Goal: Information Seeking & Learning: Learn about a topic

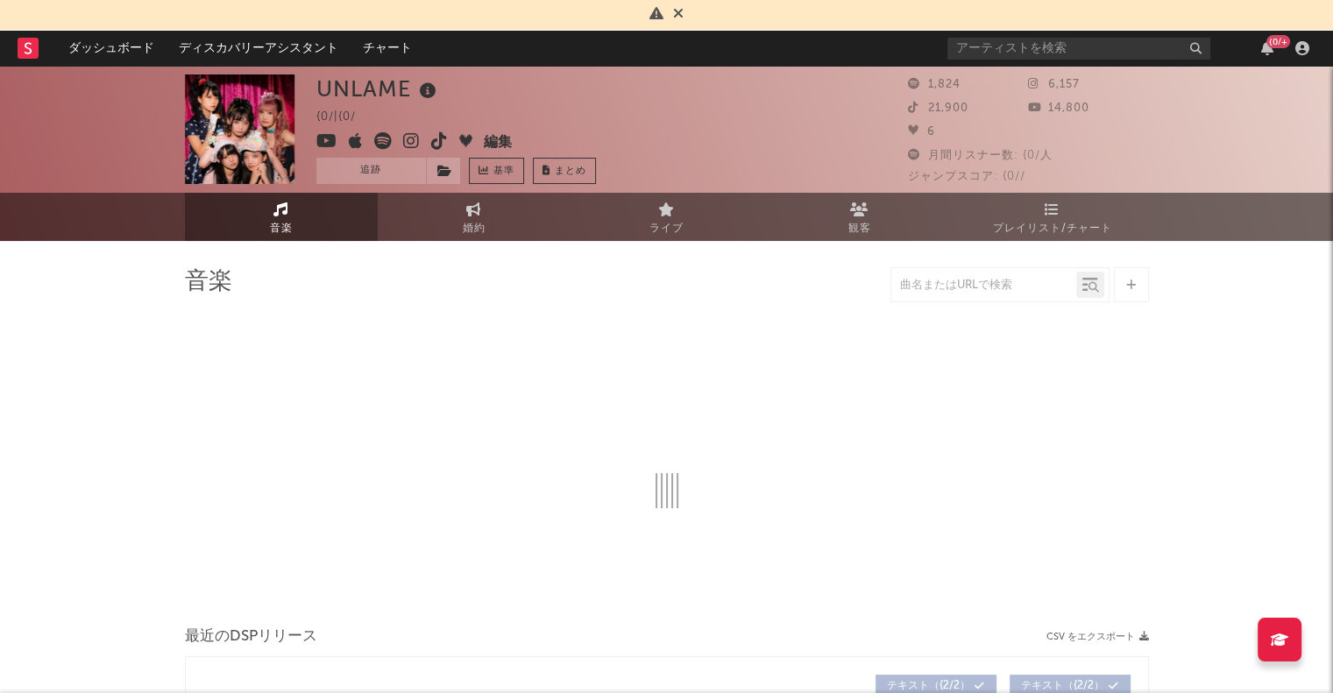
select select "1w"
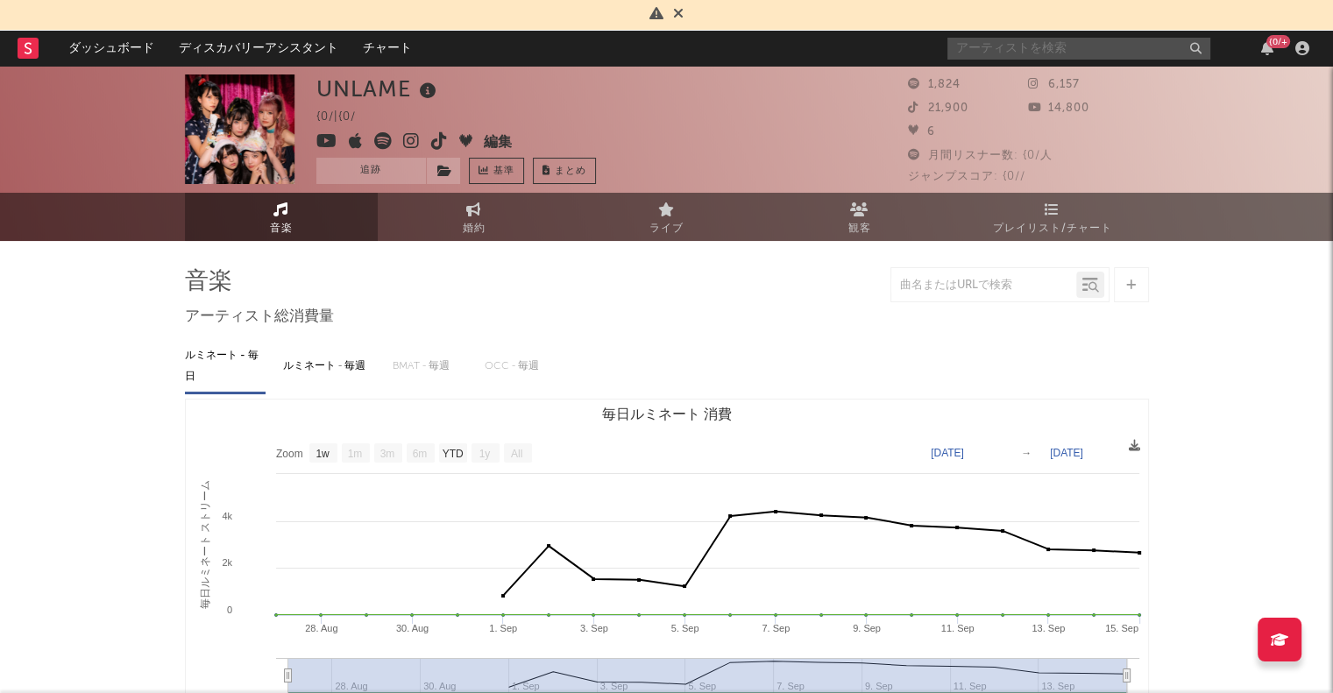
click at [1009, 47] on input "text" at bounding box center [1078, 49] width 263 height 22
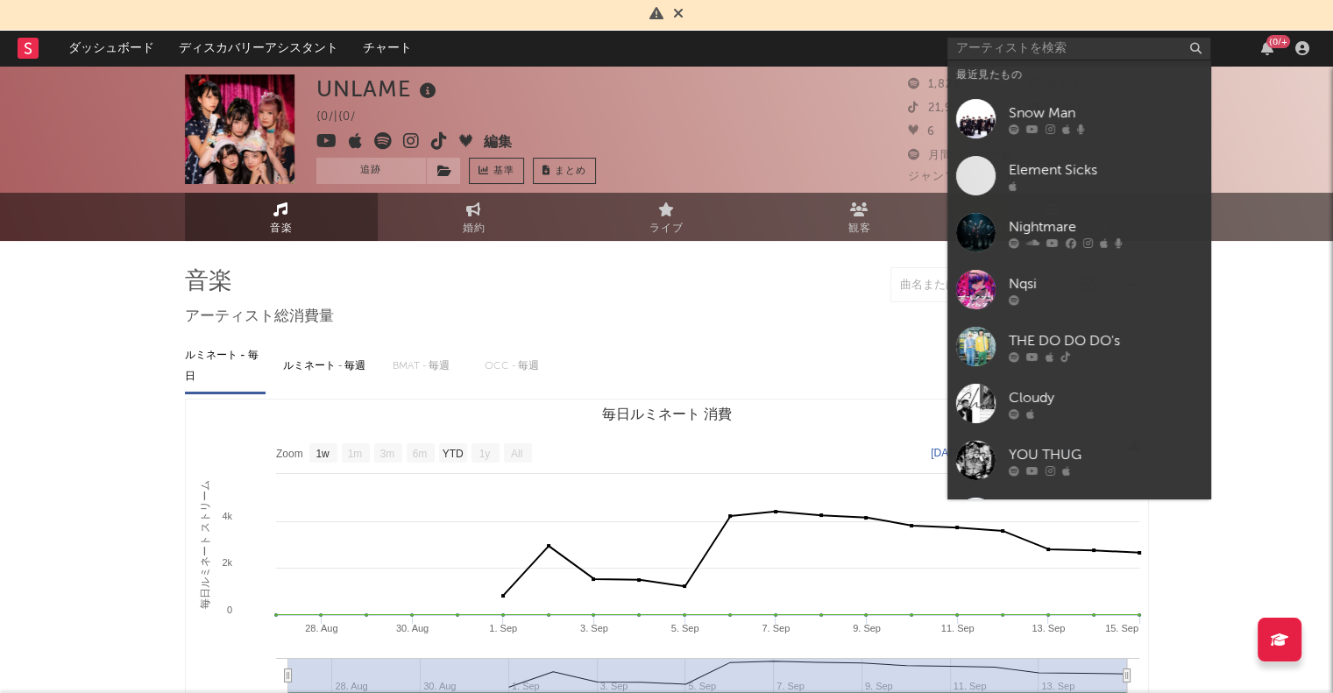
click at [977, 237] on div at bounding box center [975, 232] width 39 height 39
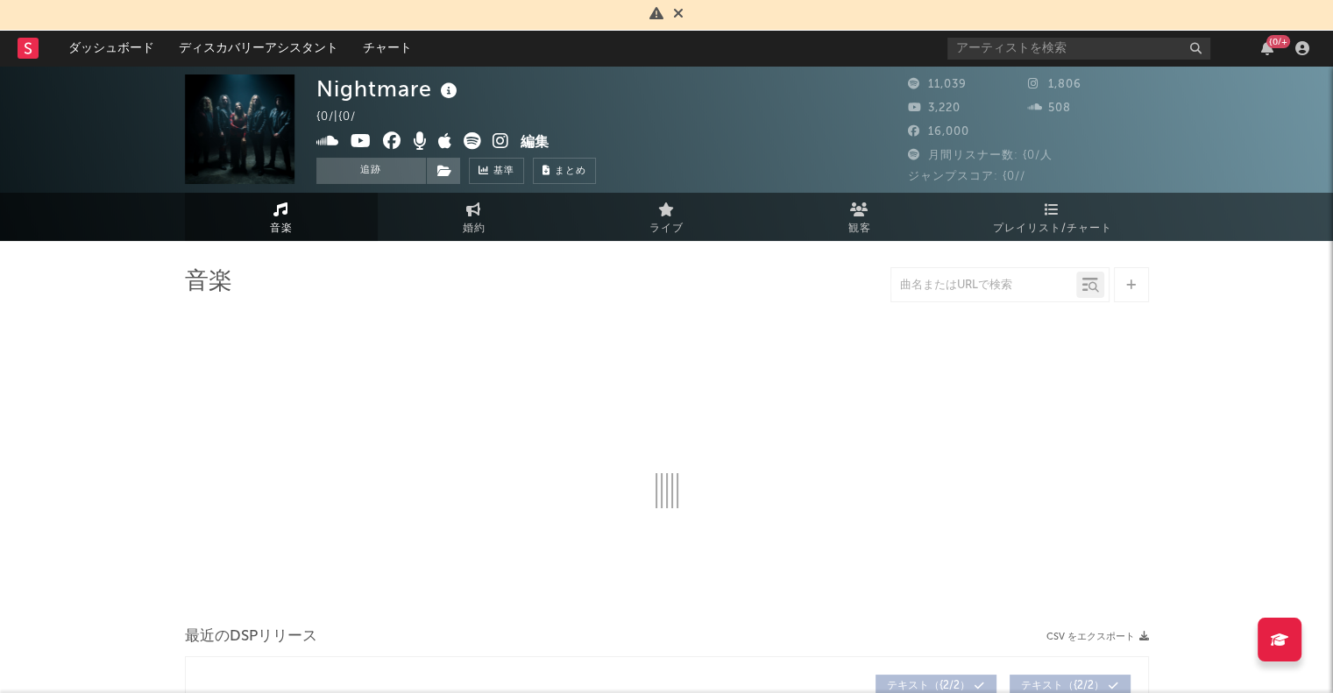
select select "1w"
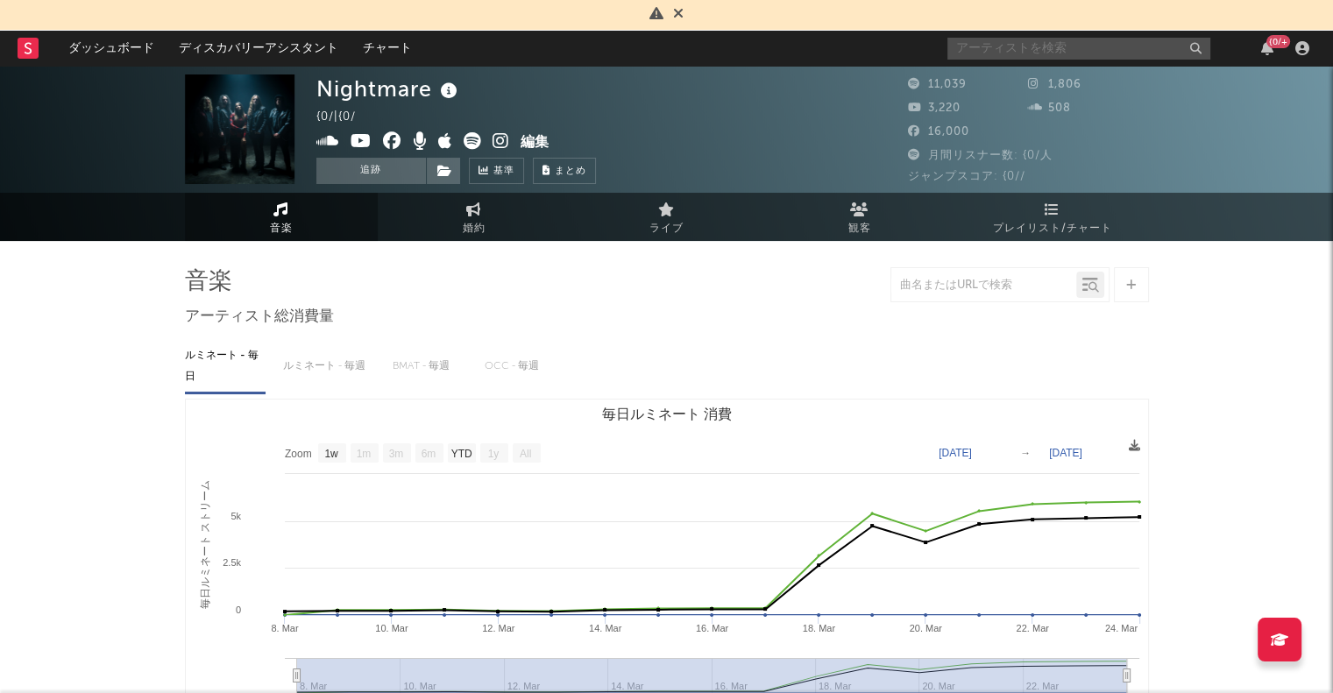
click at [984, 40] on input "text" at bounding box center [1078, 49] width 263 height 22
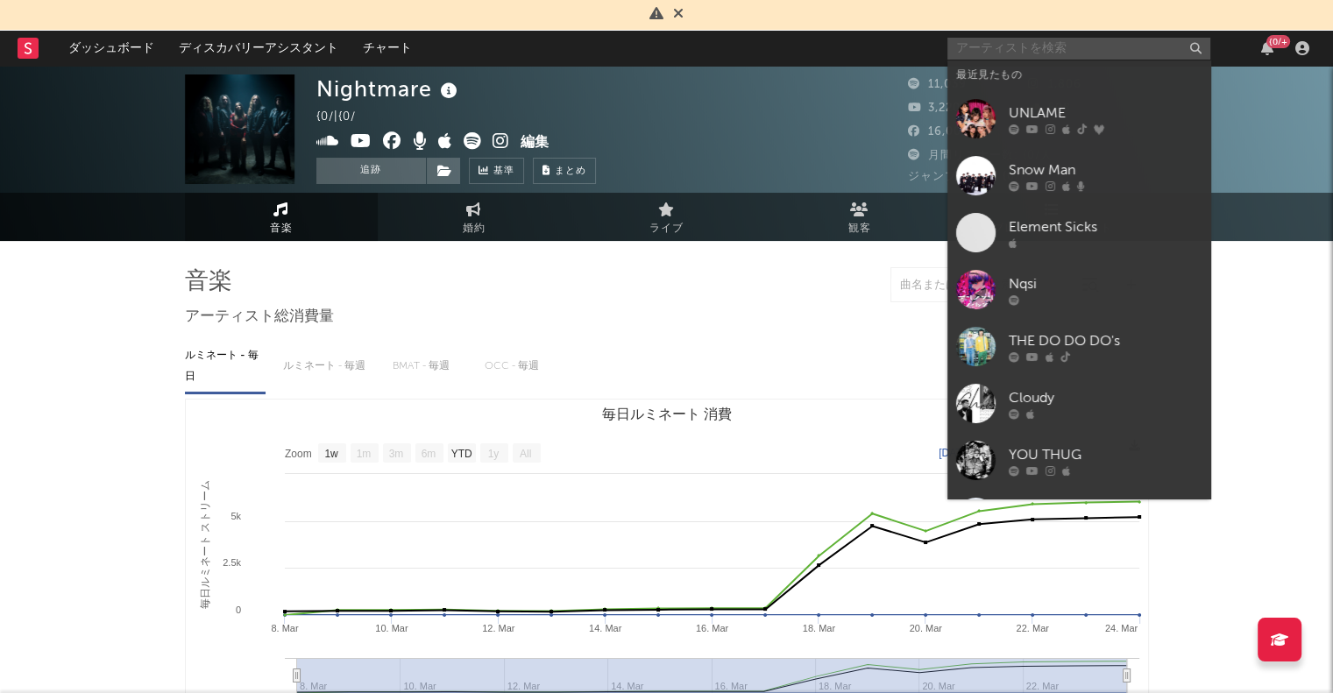
type input "N"
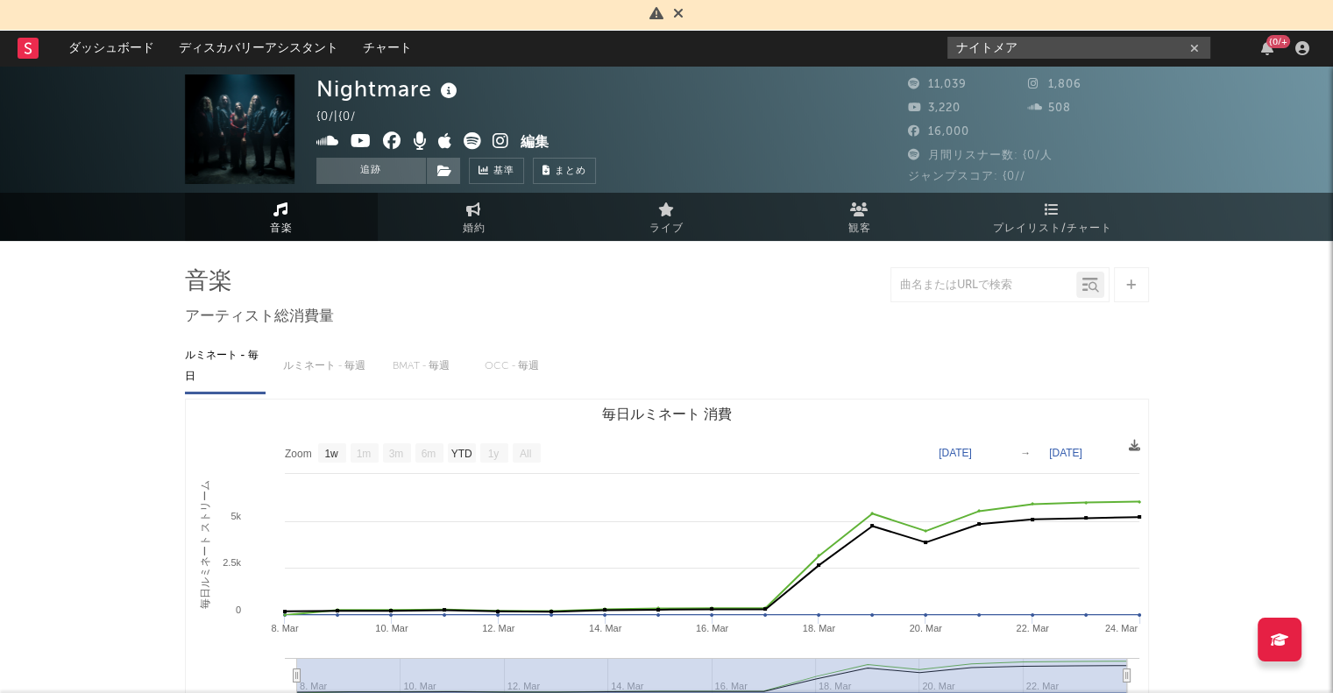
drag, startPoint x: 1037, startPoint y: 45, endPoint x: 911, endPoint y: 45, distance: 125.3
click at [911, 45] on nav "ダッシュボード ディスカバリーアシスタント チャート ナイトメア {0/+" at bounding box center [666, 48] width 1333 height 35
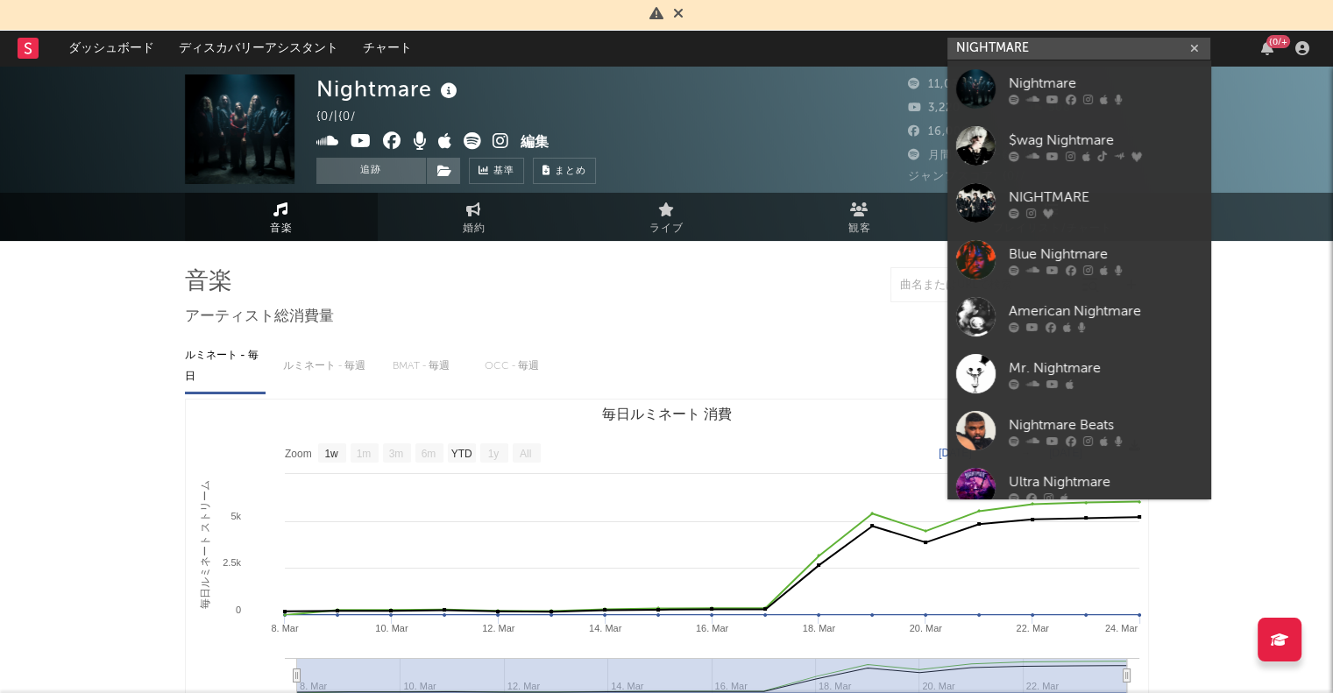
type input "NIGHTMARE"
click at [981, 204] on div at bounding box center [975, 202] width 39 height 39
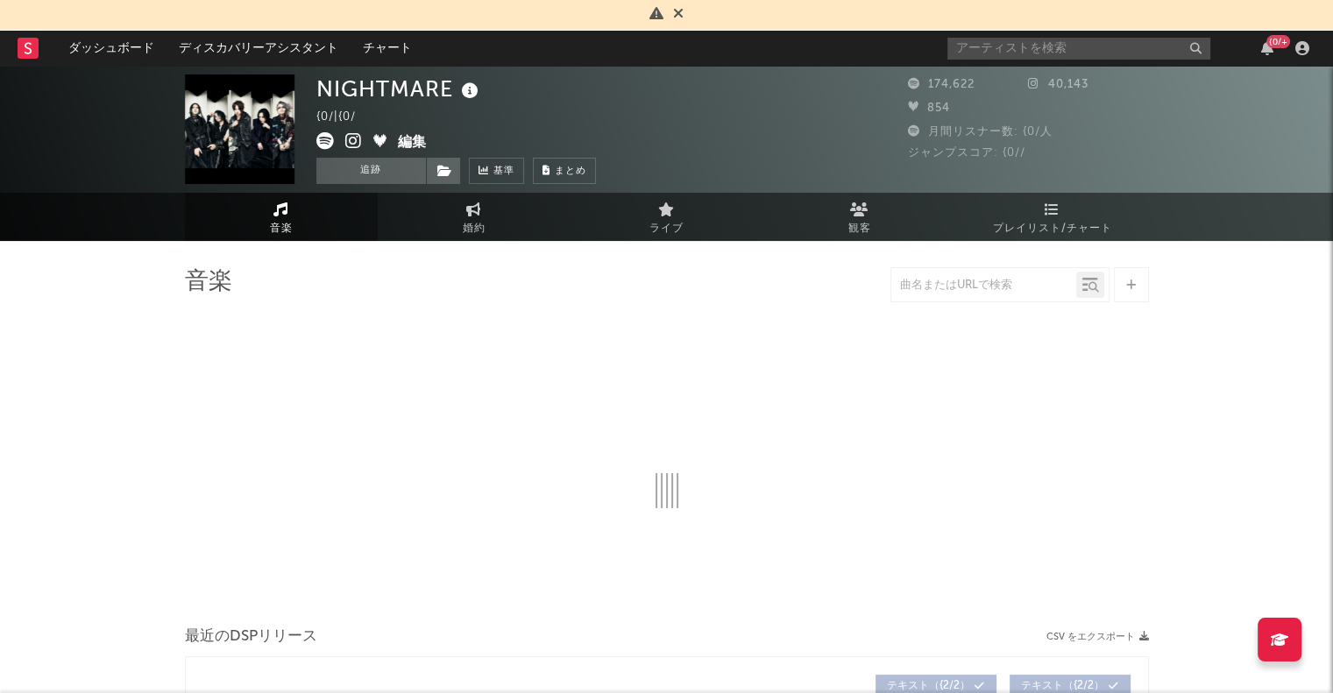
select select "6m"
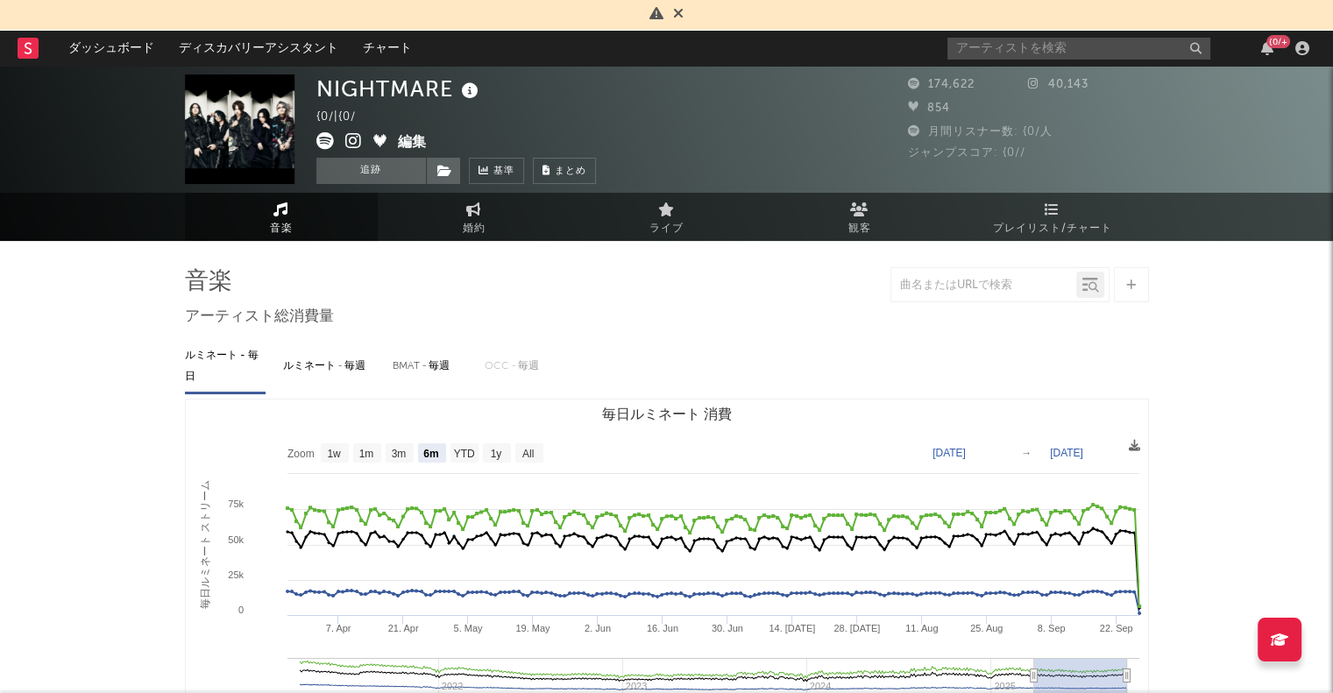
click at [956, 283] on input "text" at bounding box center [983, 286] width 185 height 14
type input "[GEOGRAPHIC_DATA]"
click at [1097, 294] on div at bounding box center [1093, 287] width 12 height 13
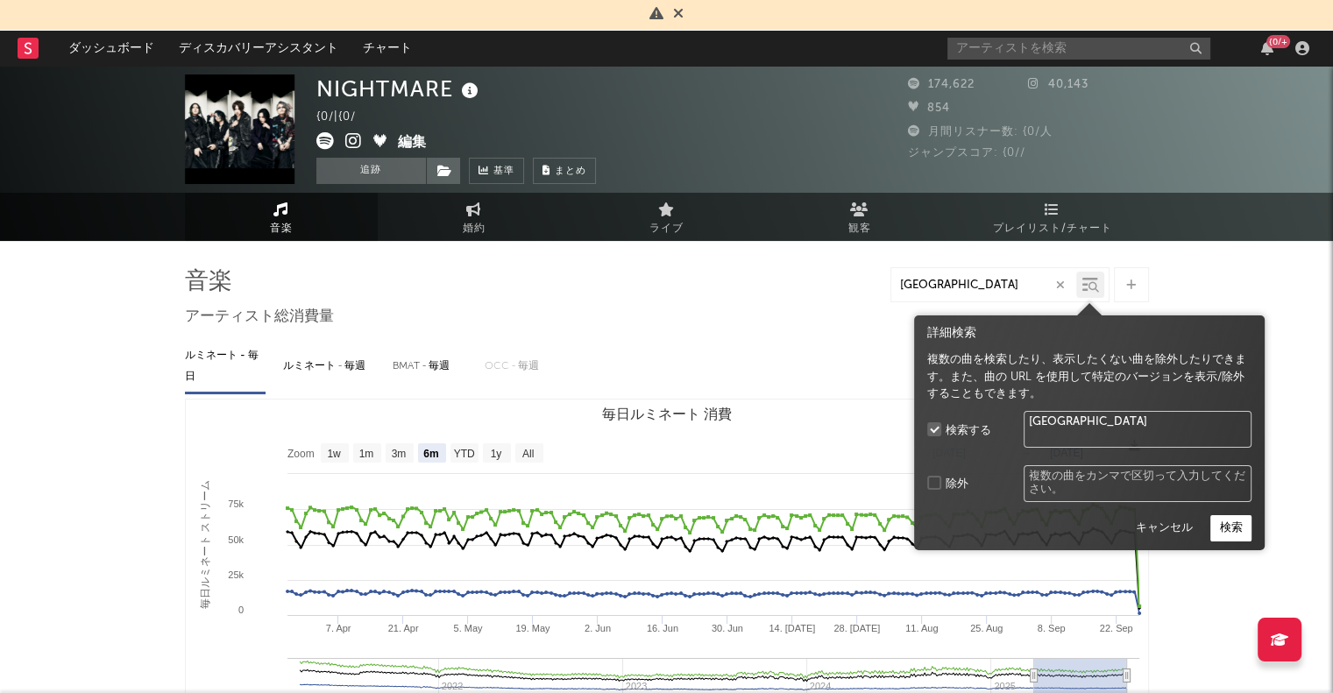
click at [1228, 528] on button "検索" at bounding box center [1230, 528] width 41 height 26
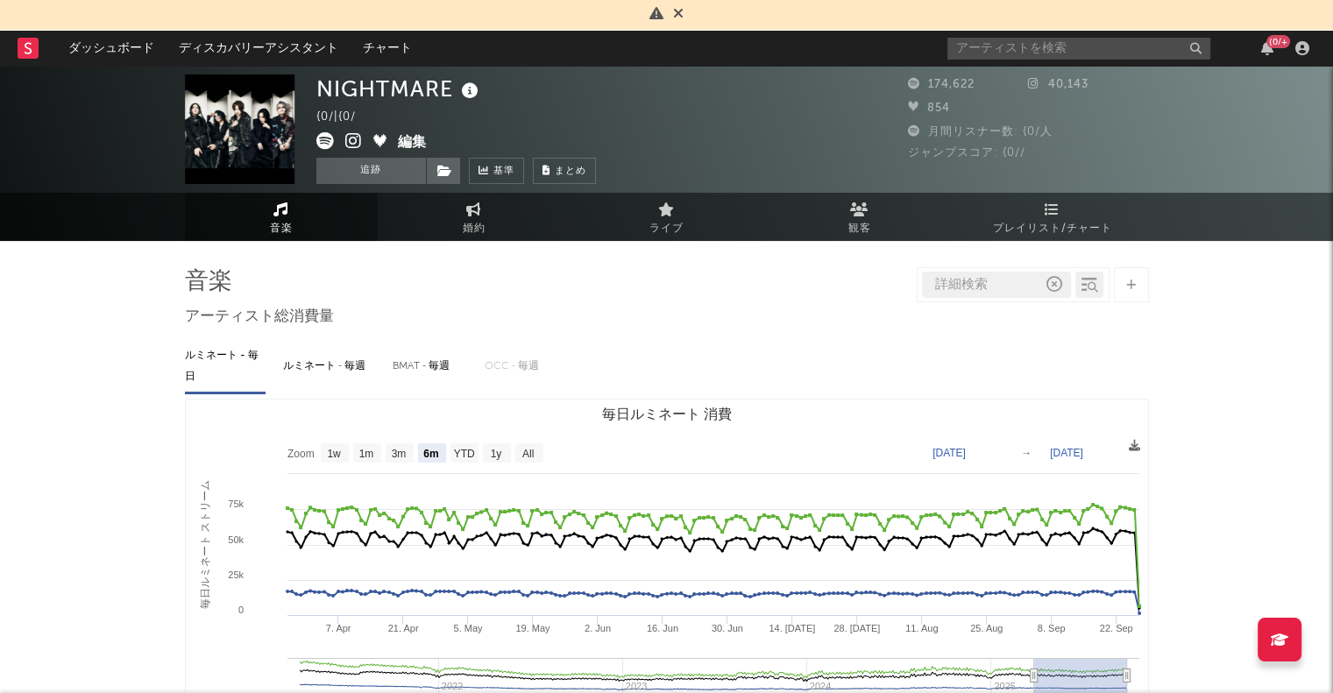
drag, startPoint x: 291, startPoint y: 227, endPoint x: 548, endPoint y: 259, distance: 258.7
click at [291, 227] on span "音楽" at bounding box center [281, 228] width 23 height 21
click at [277, 220] on span "音楽" at bounding box center [281, 228] width 23 height 21
click at [1053, 218] on span "プレイリスト/チャート" at bounding box center [1052, 228] width 119 height 21
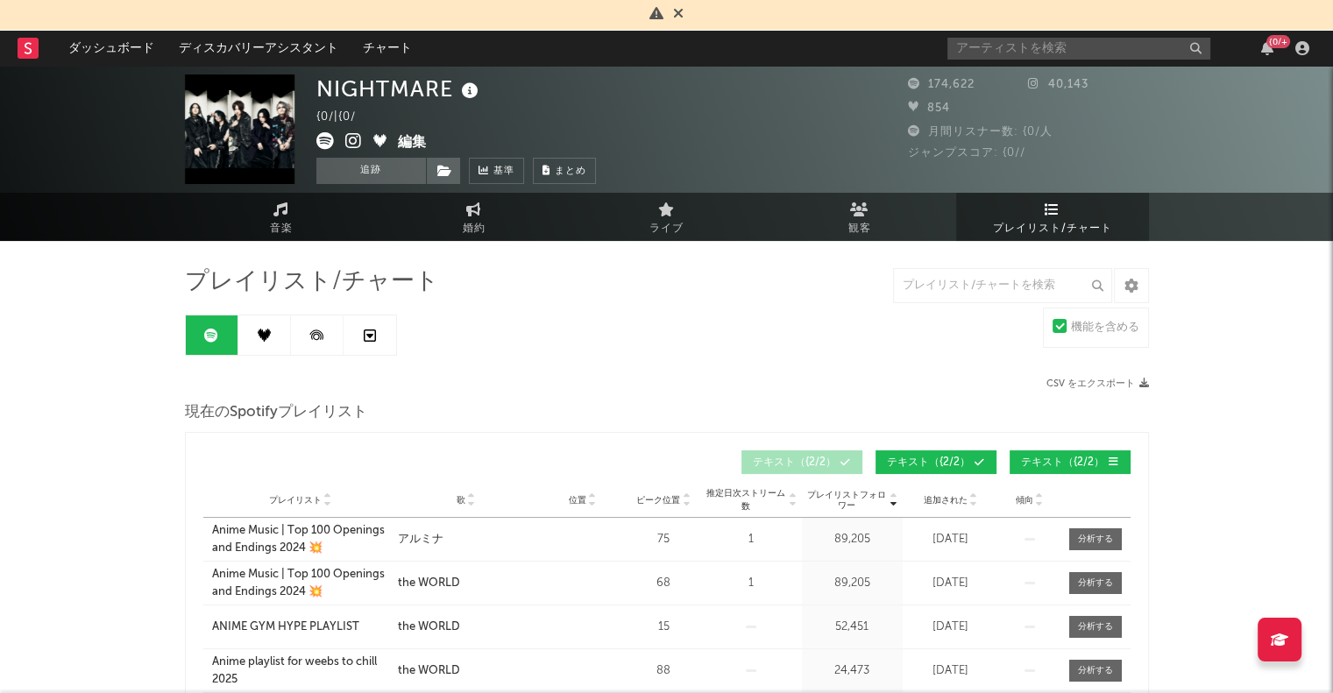
click at [296, 211] on link "音楽" at bounding box center [281, 217] width 193 height 48
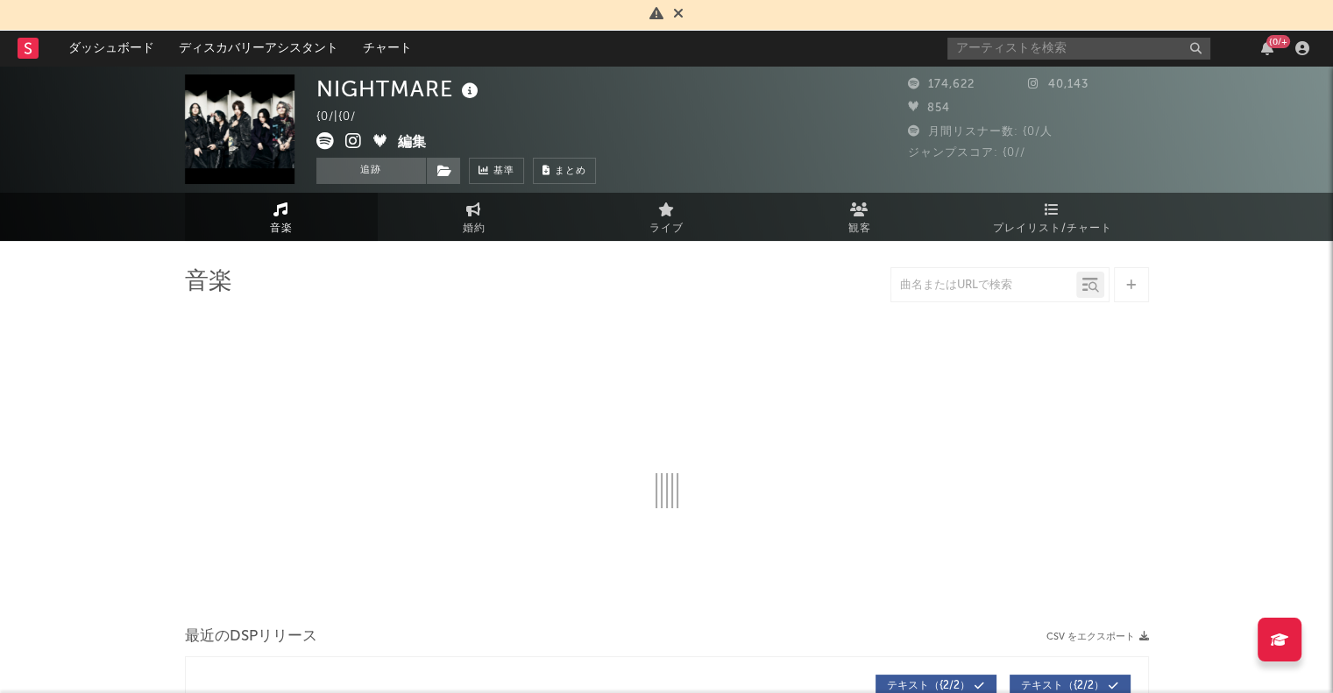
select select "6m"
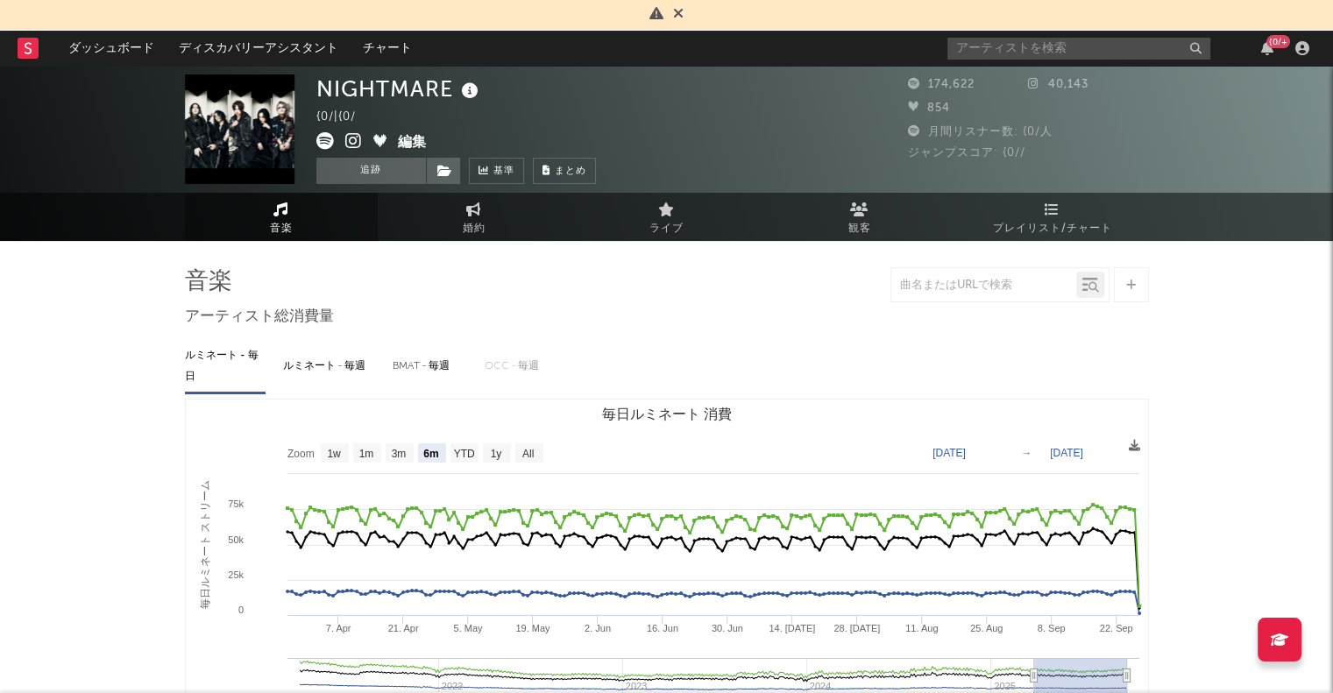
click at [866, 224] on span "観客" at bounding box center [859, 228] width 23 height 21
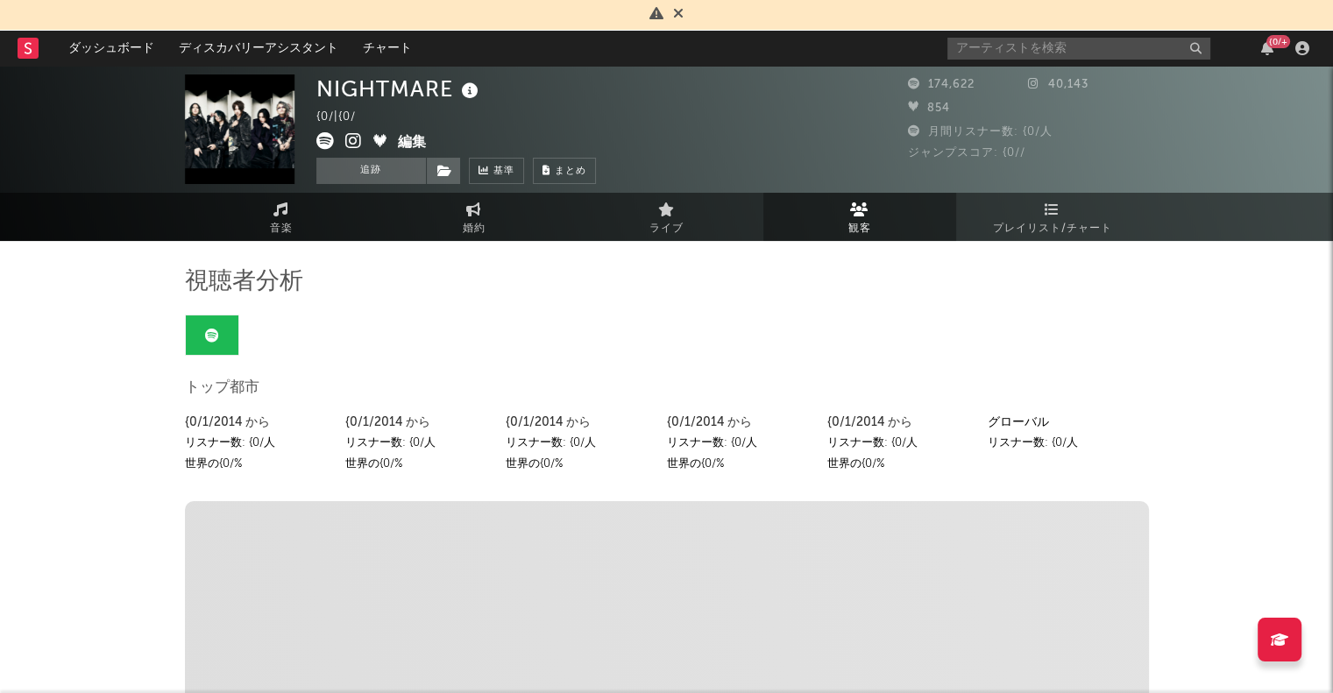
click at [220, 341] on link at bounding box center [212, 334] width 53 height 39
click at [852, 218] on span "観客" at bounding box center [859, 228] width 23 height 21
click at [646, 223] on link "ライブ" at bounding box center [666, 217] width 193 height 48
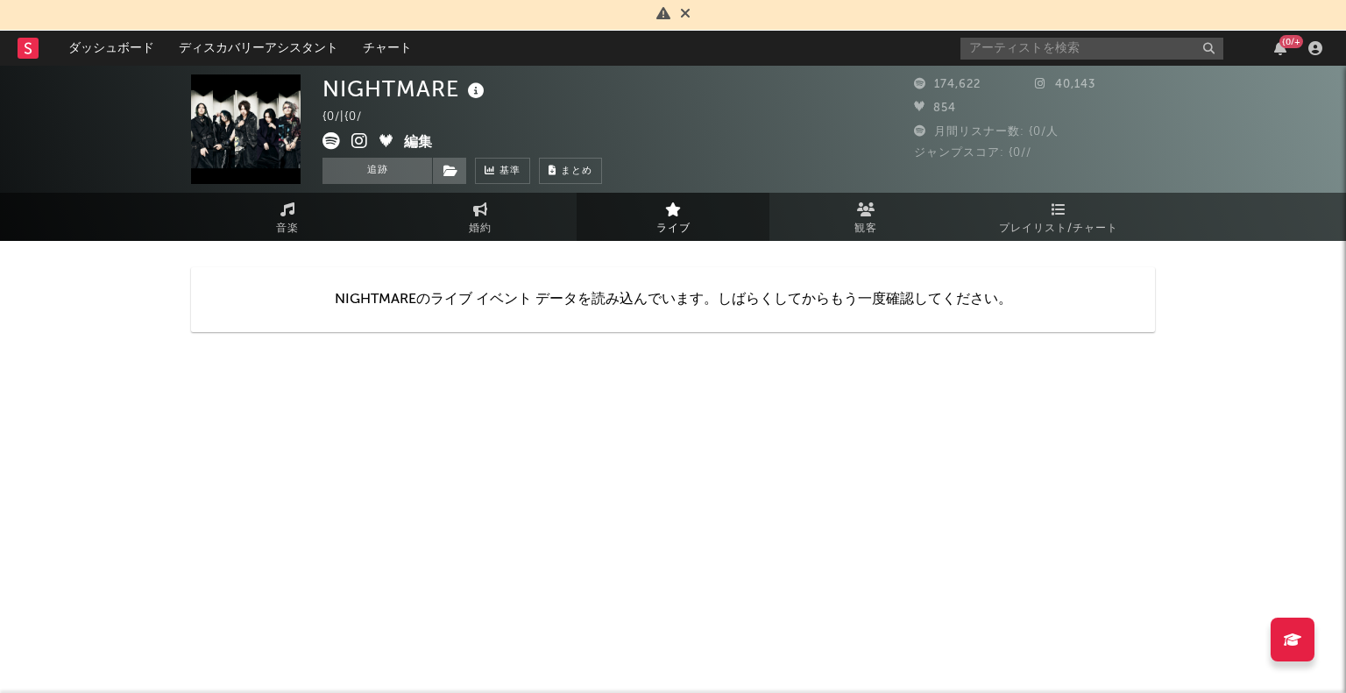
click at [486, 230] on span "婚約" at bounding box center [480, 228] width 23 height 21
select select "1w"
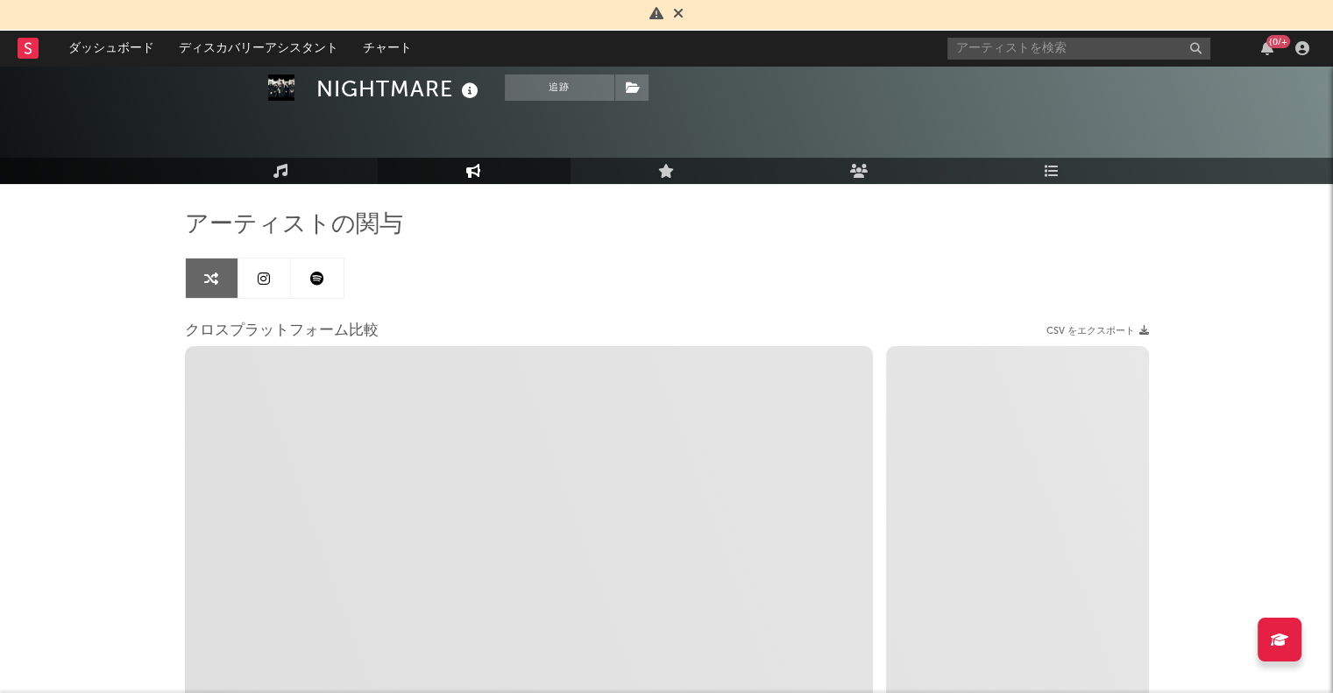
scroll to position [88, 0]
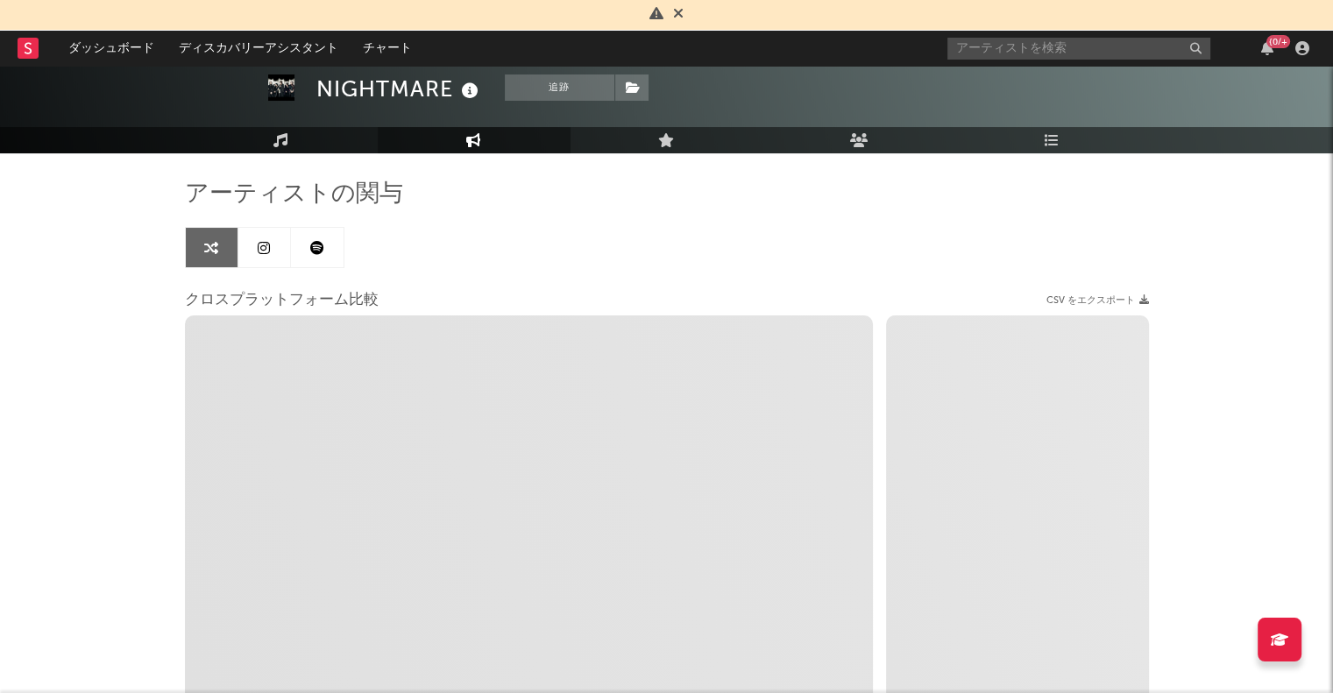
select select "1m"
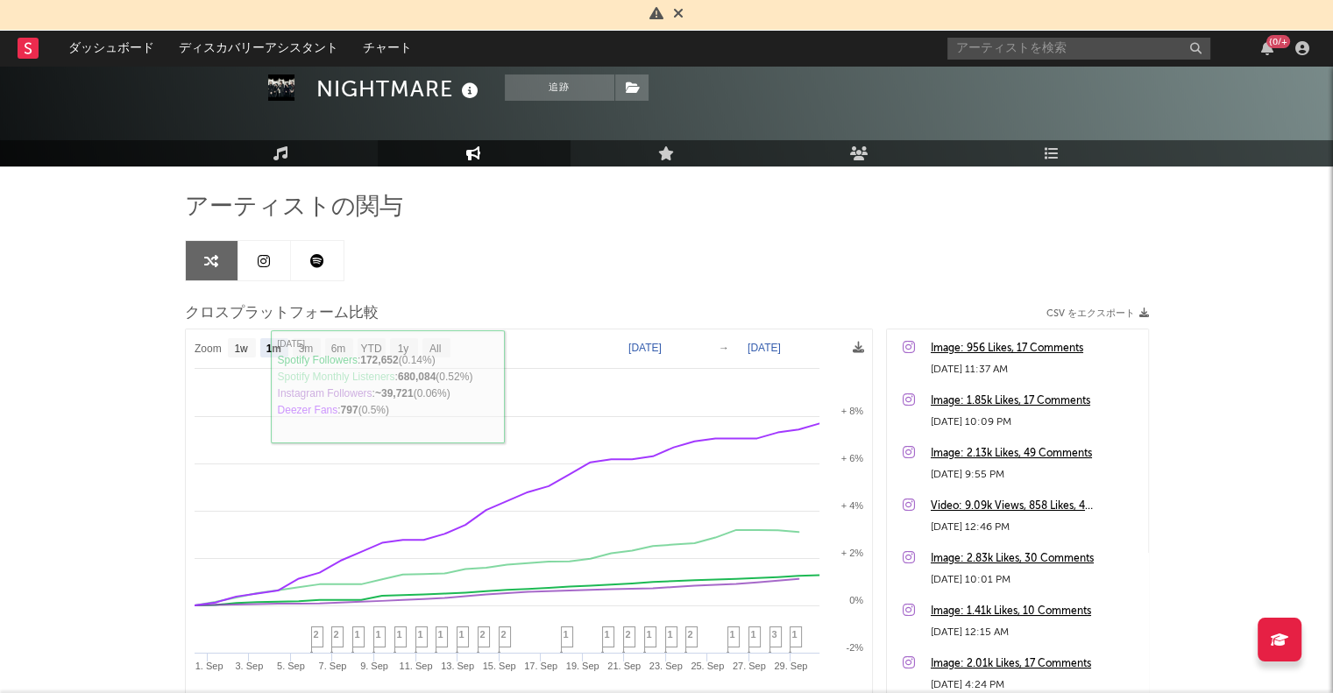
scroll to position [0, 0]
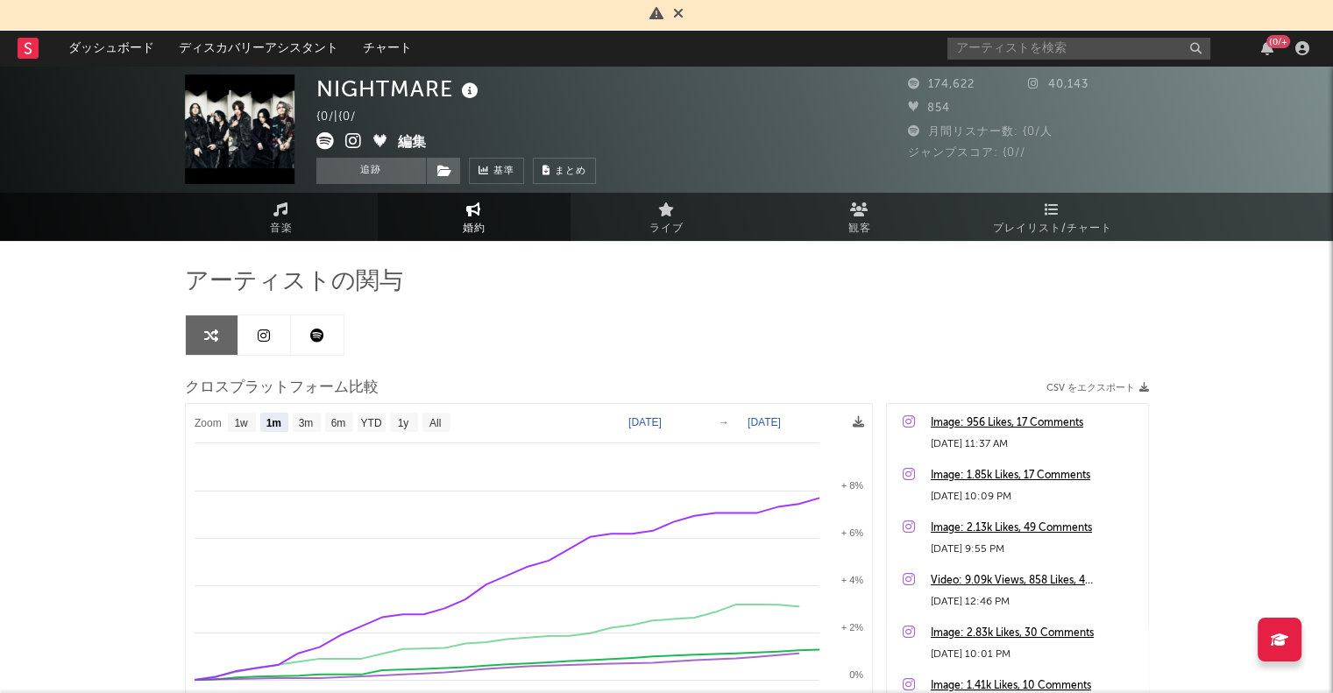
click at [284, 236] on span "音楽" at bounding box center [281, 228] width 23 height 21
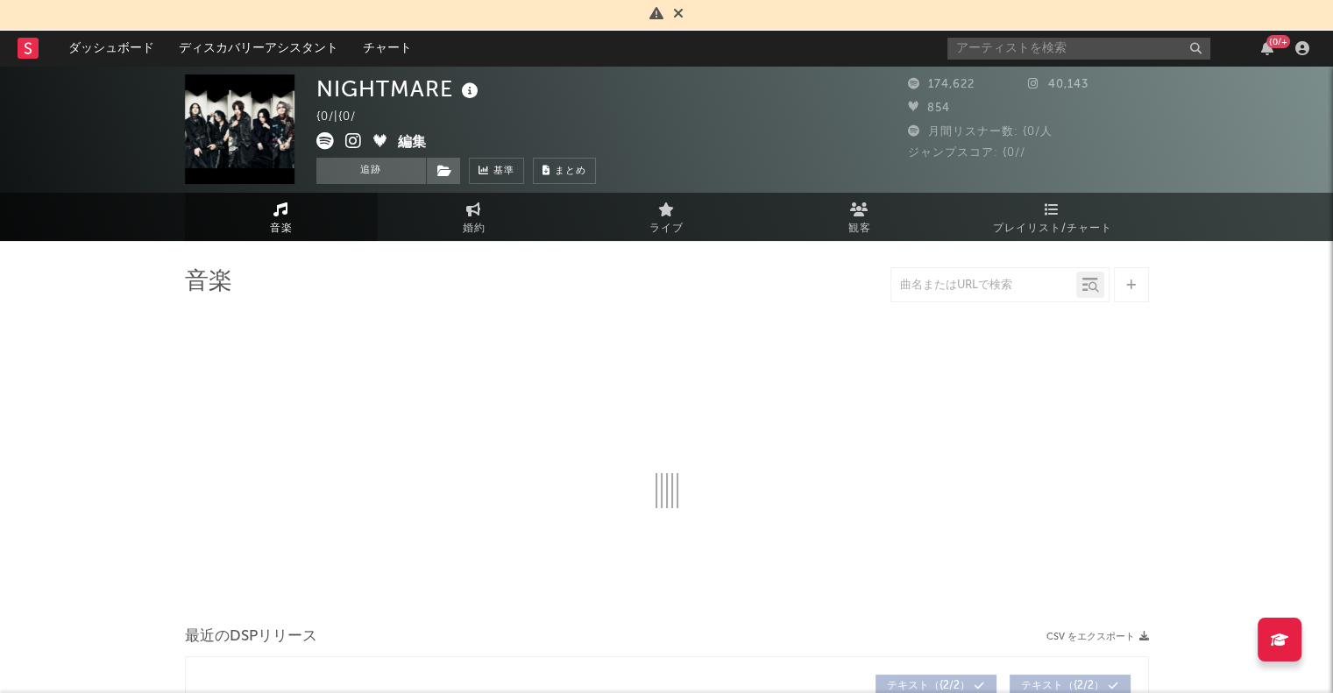
select select "6m"
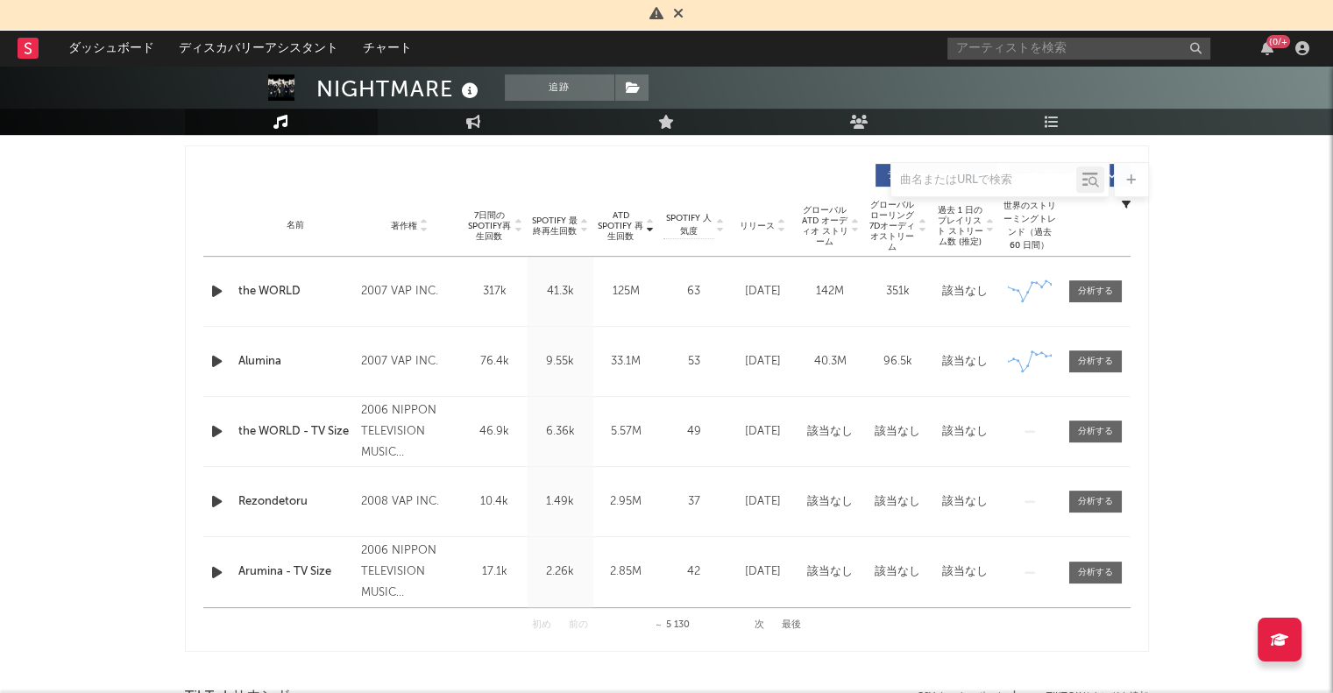
scroll to position [701, 0]
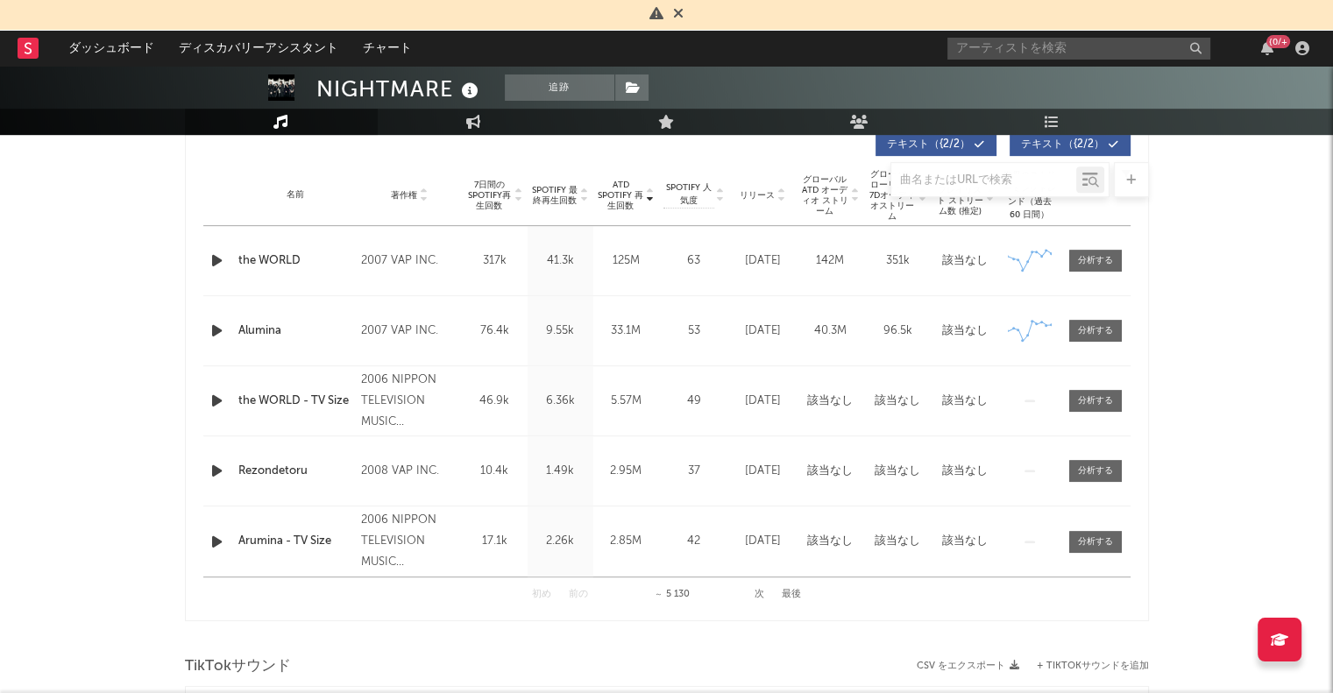
click at [754, 591] on div "初め 前の ～ 5 130 次 最後" at bounding box center [666, 594] width 269 height 34
click at [757, 595] on button "次" at bounding box center [759, 595] width 10 height 10
click at [762, 590] on button "次" at bounding box center [759, 595] width 10 height 10
click at [757, 591] on button "次" at bounding box center [759, 595] width 10 height 10
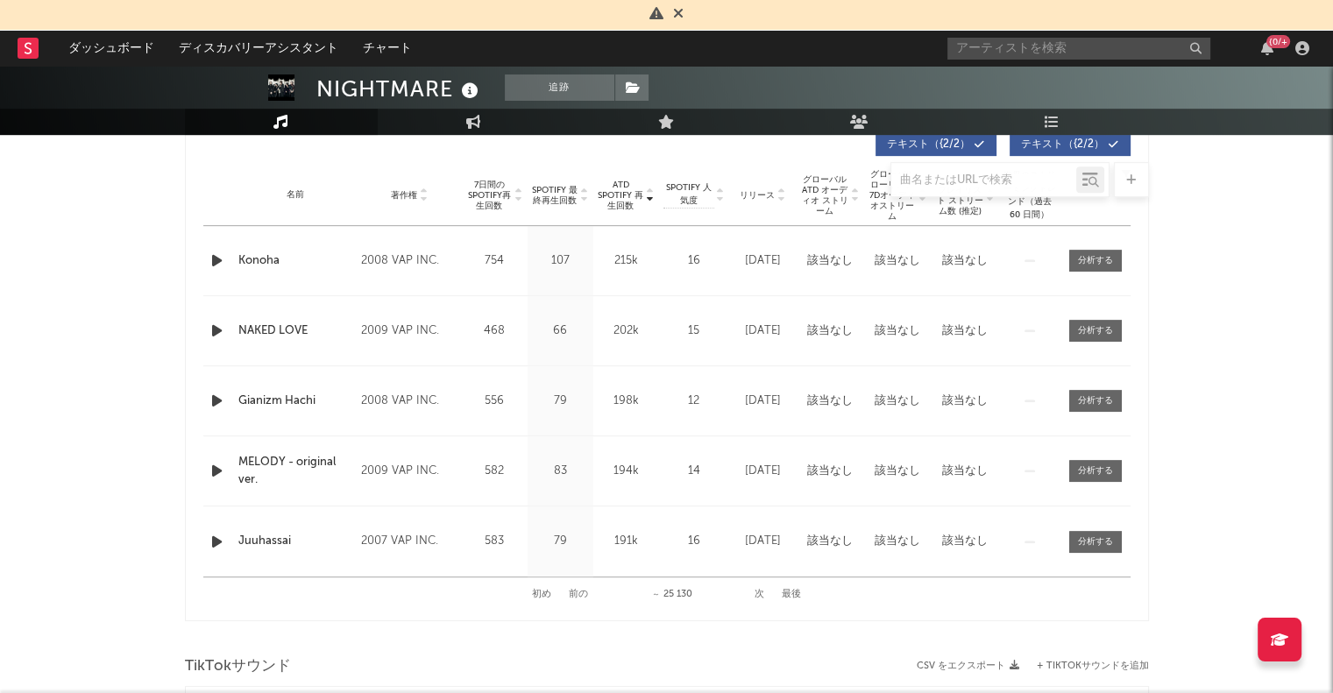
click at [754, 595] on button "次" at bounding box center [759, 595] width 10 height 10
click at [754, 593] on button "次" at bounding box center [759, 595] width 10 height 10
click at [754, 591] on button "次" at bounding box center [759, 595] width 10 height 10
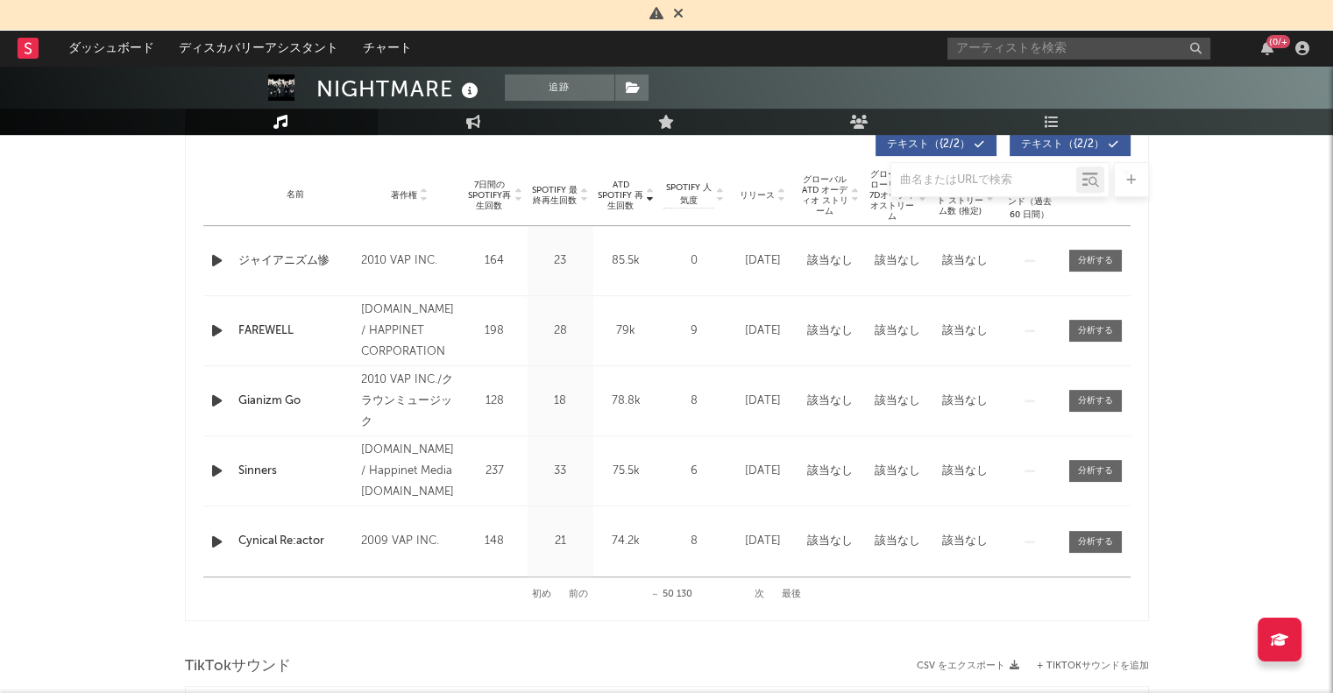
click at [754, 591] on button "次" at bounding box center [759, 595] width 10 height 10
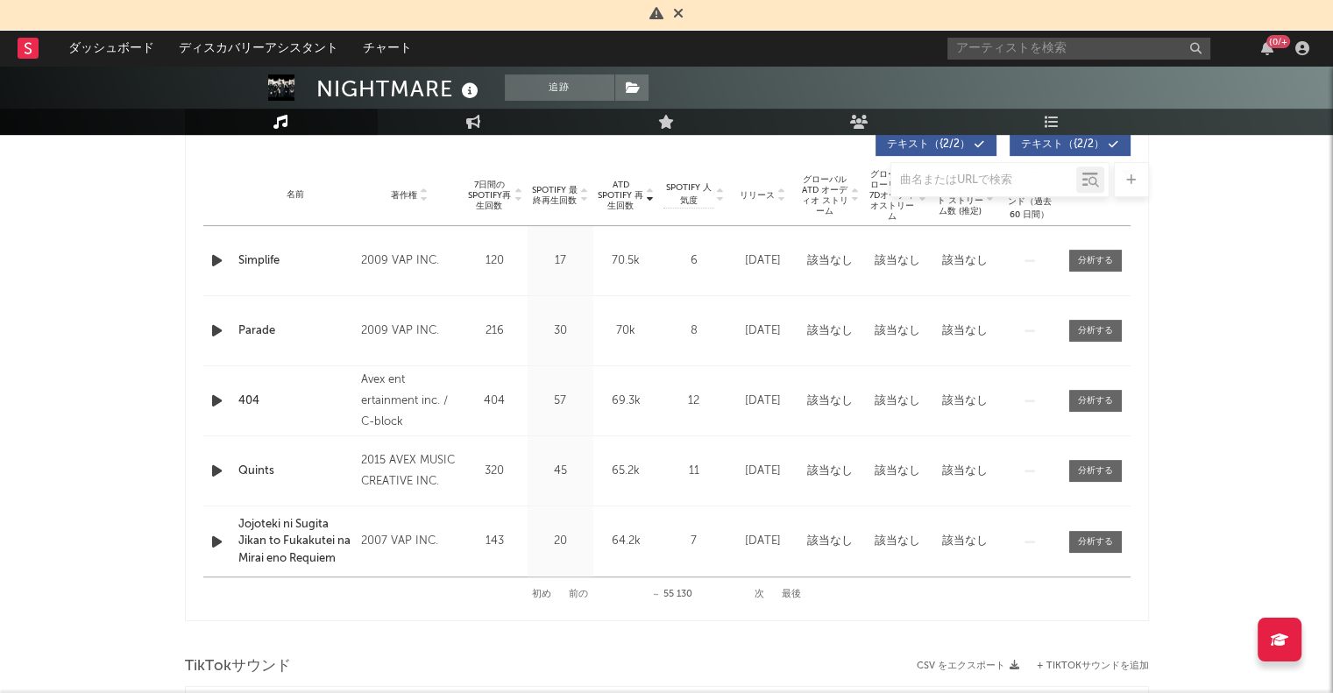
click at [578, 596] on button "前の" at bounding box center [578, 595] width 19 height 10
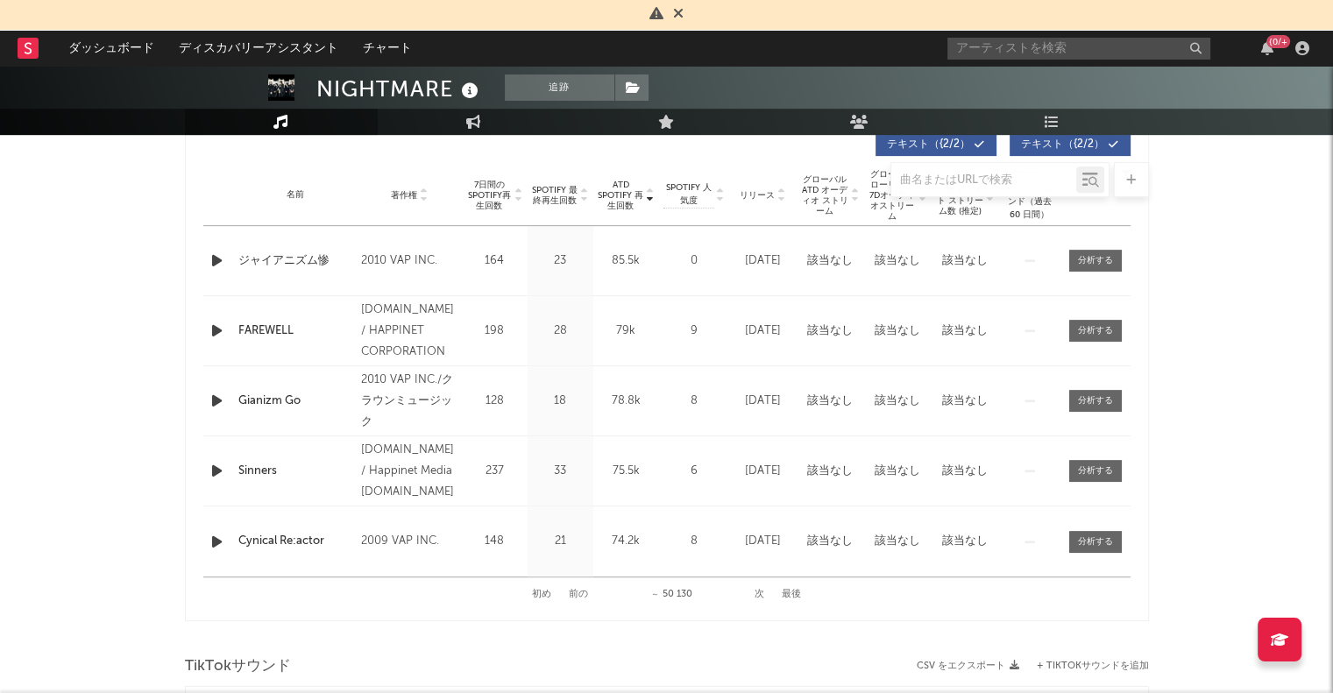
click at [574, 595] on button "前の" at bounding box center [578, 595] width 19 height 10
click at [543, 598] on button "初め" at bounding box center [541, 595] width 19 height 10
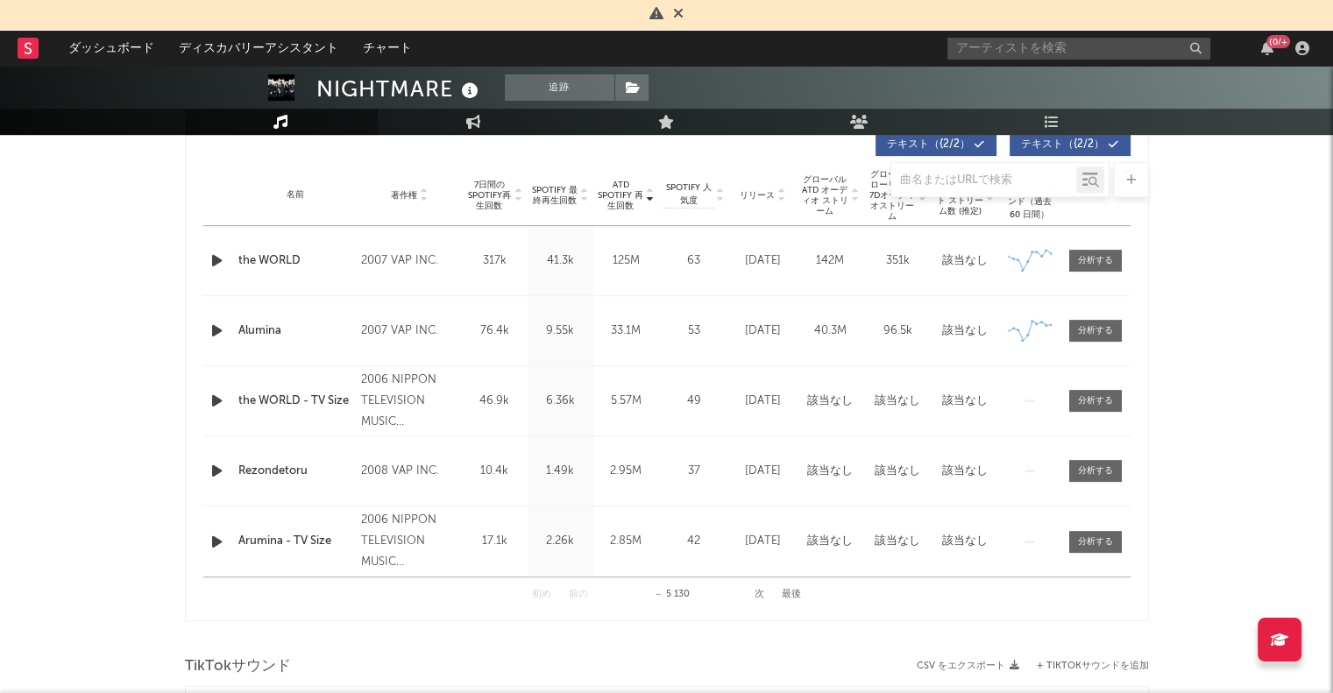
click at [781, 190] on div at bounding box center [667, 179] width 964 height 35
click at [781, 198] on icon at bounding box center [780, 198] width 9 height 7
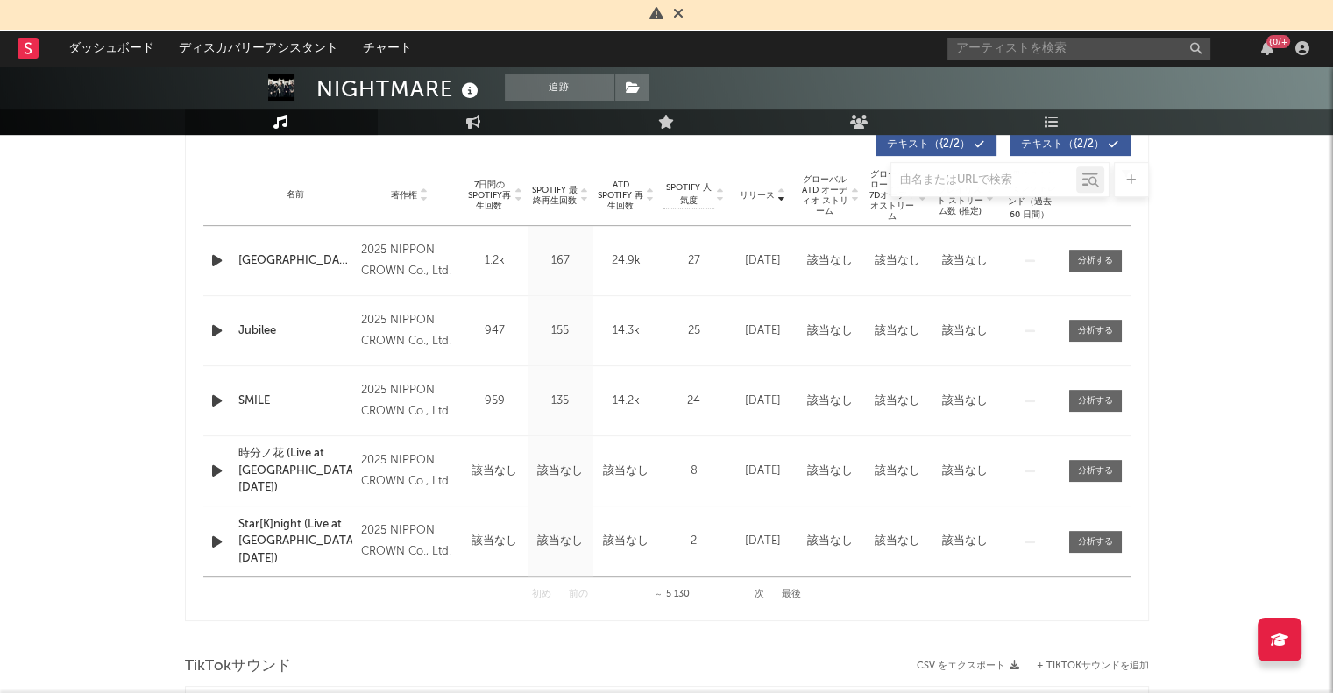
click at [760, 591] on button "次" at bounding box center [759, 595] width 10 height 10
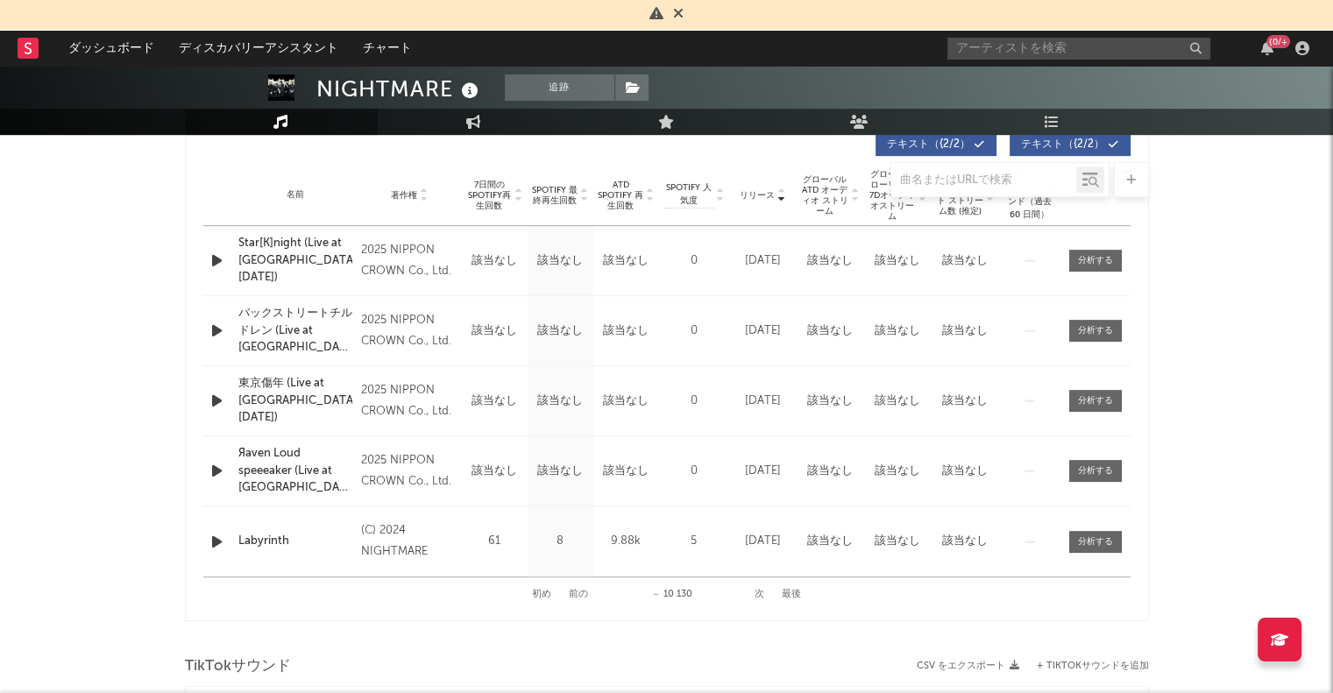
click at [760, 591] on button "次" at bounding box center [759, 595] width 10 height 10
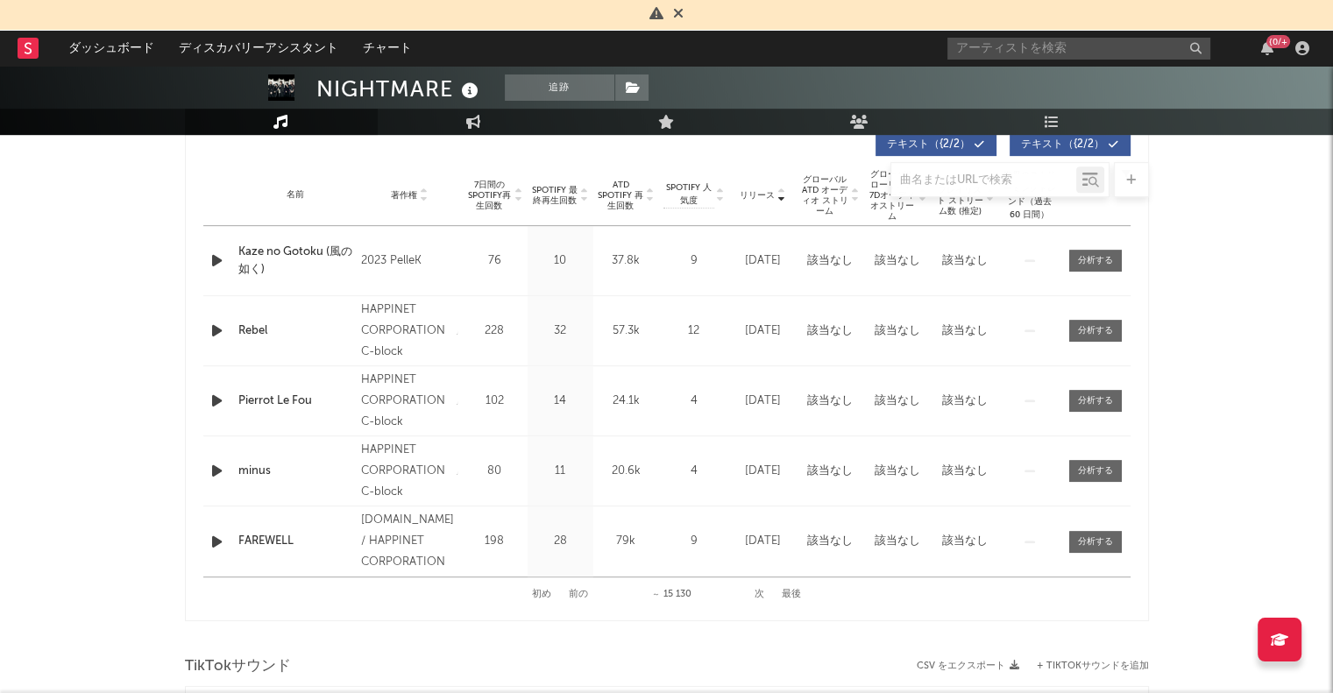
click at [760, 591] on button "次" at bounding box center [759, 595] width 10 height 10
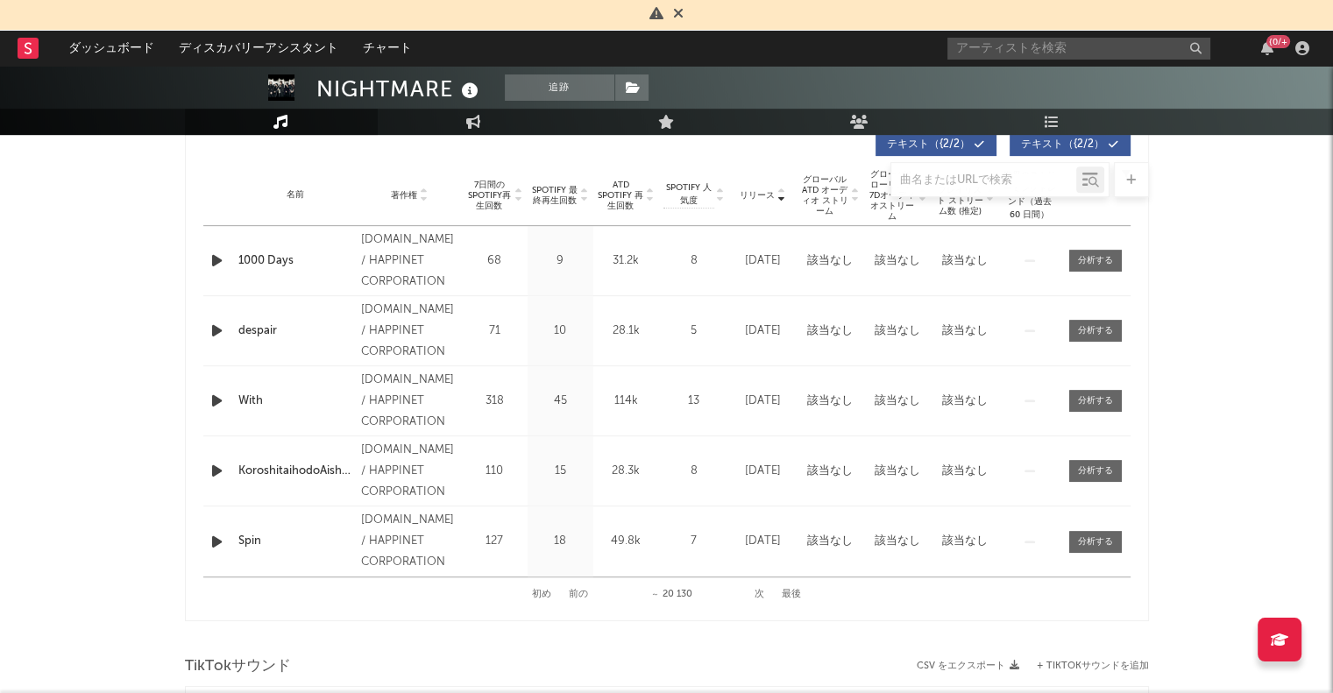
click at [760, 591] on button "次" at bounding box center [759, 595] width 10 height 10
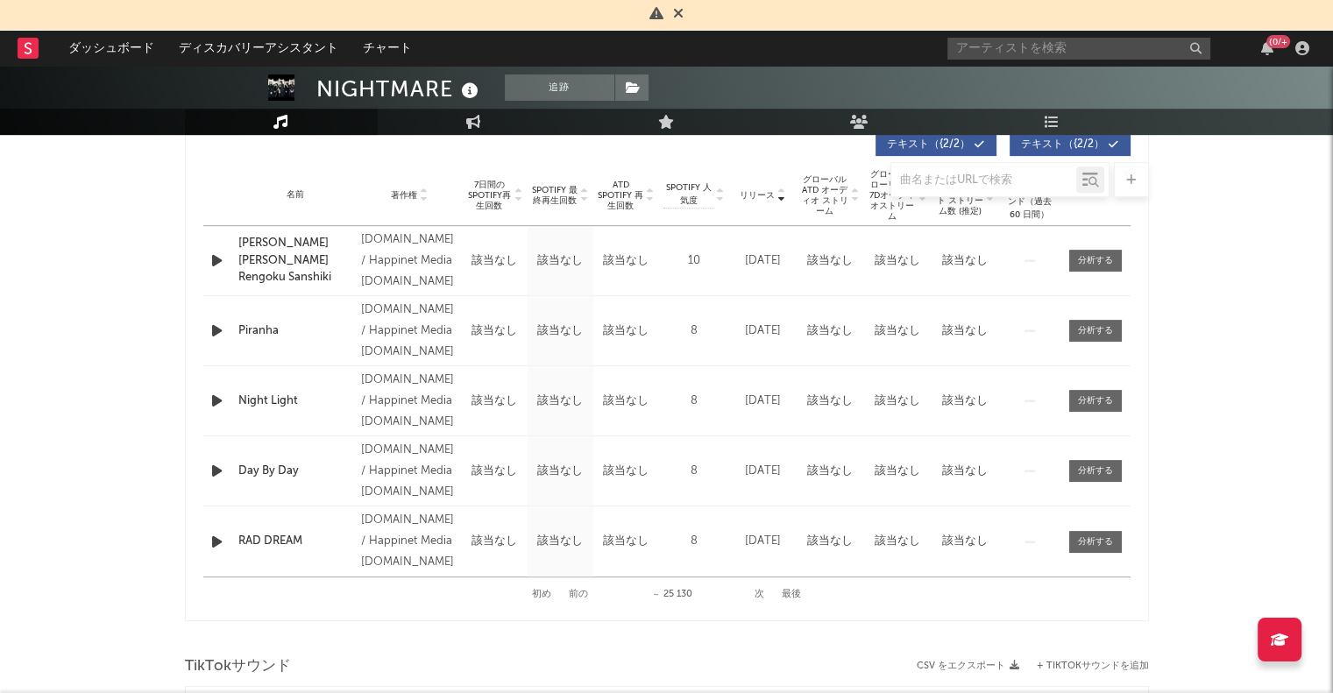
click at [760, 591] on button "次" at bounding box center [759, 595] width 10 height 10
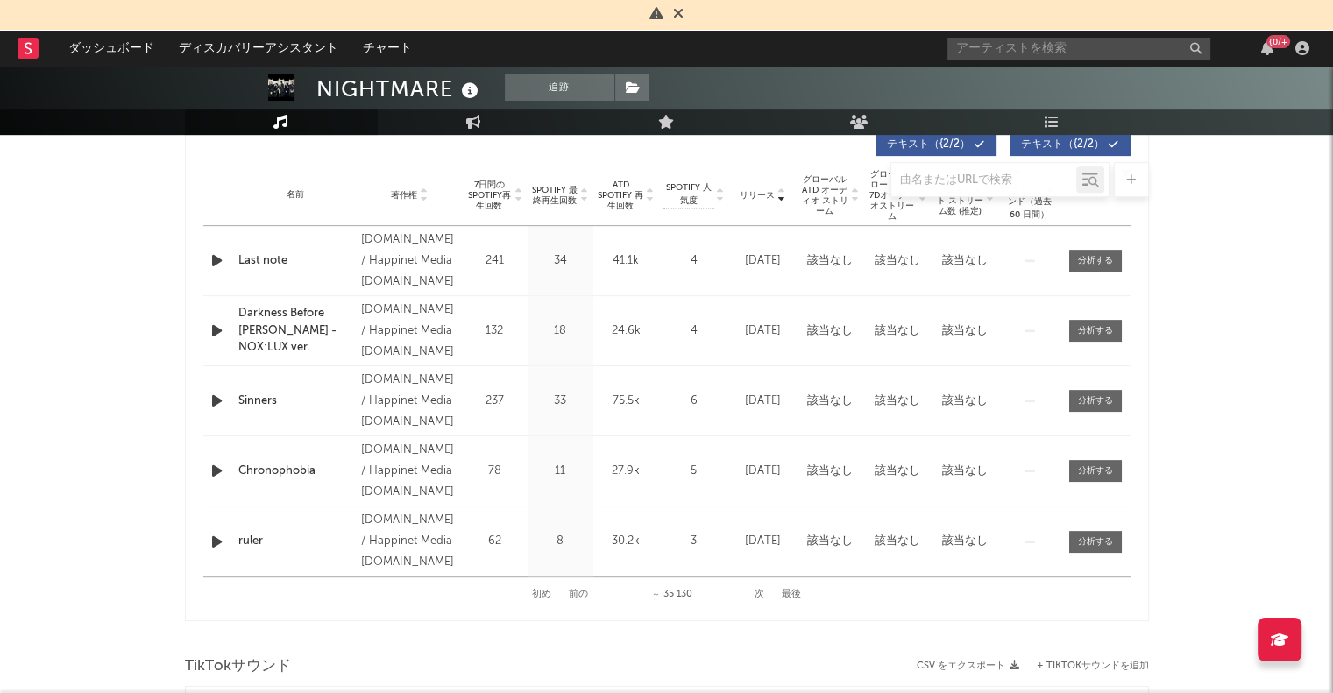
click at [760, 591] on button "次" at bounding box center [759, 595] width 10 height 10
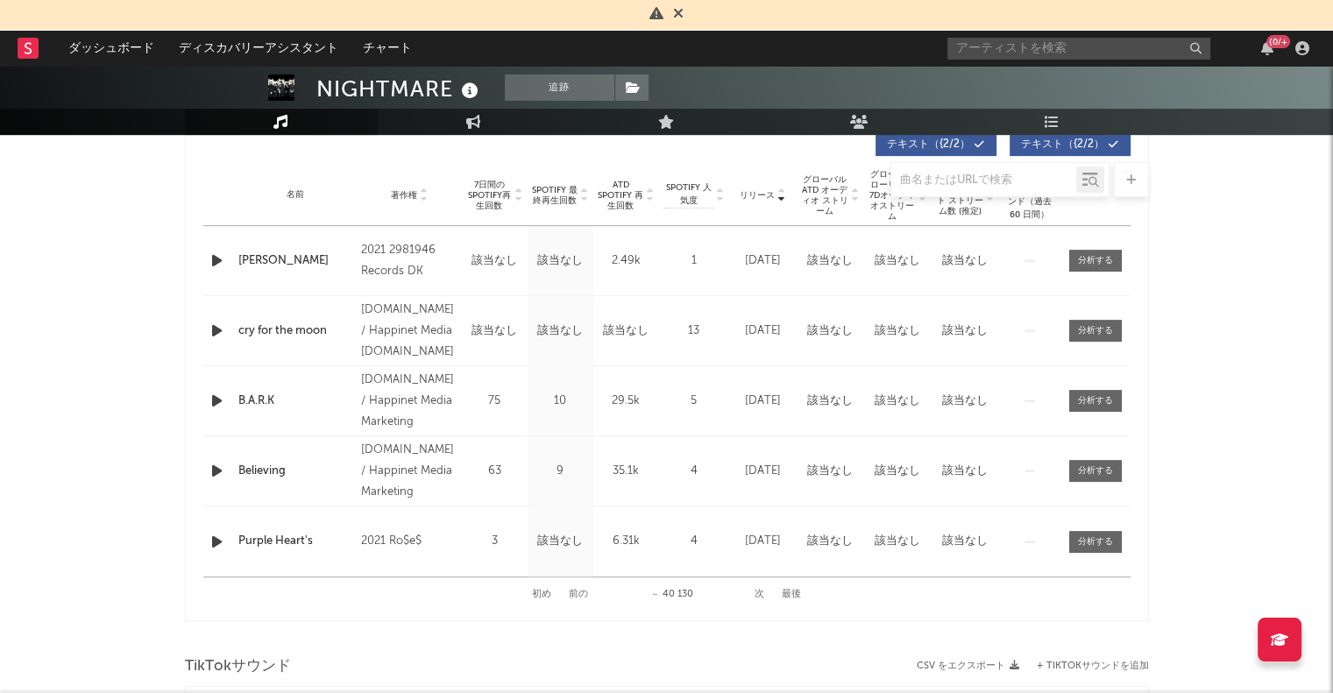
click at [760, 591] on button "次" at bounding box center [759, 595] width 10 height 10
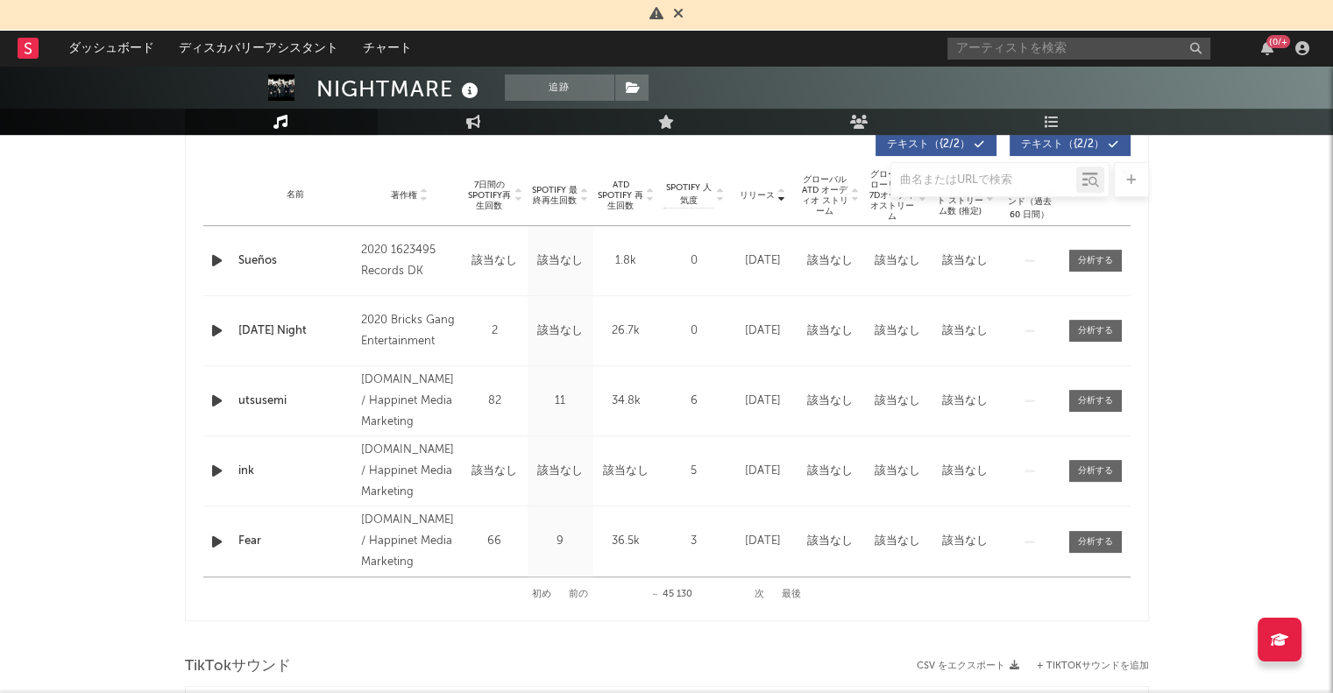
click at [750, 593] on div "初め 前の ～ 45 130 次 最後" at bounding box center [666, 594] width 269 height 34
click at [758, 592] on button "次" at bounding box center [759, 595] width 10 height 10
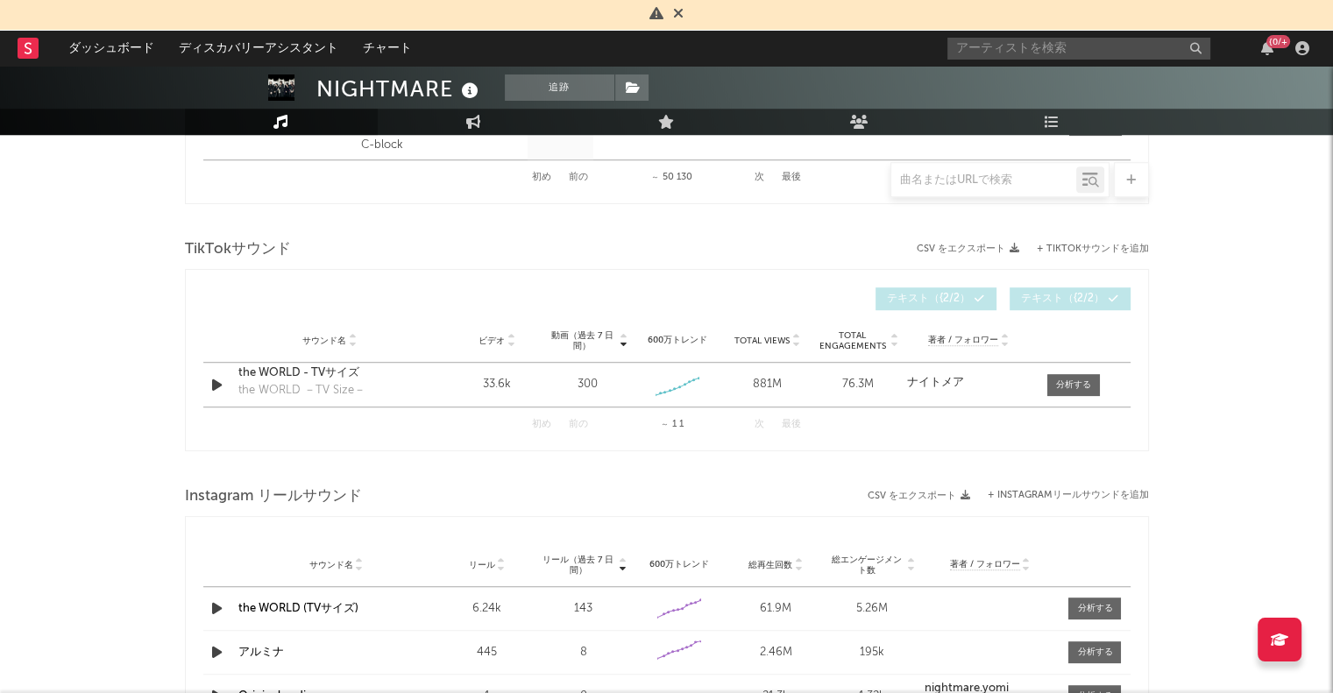
scroll to position [1052, 0]
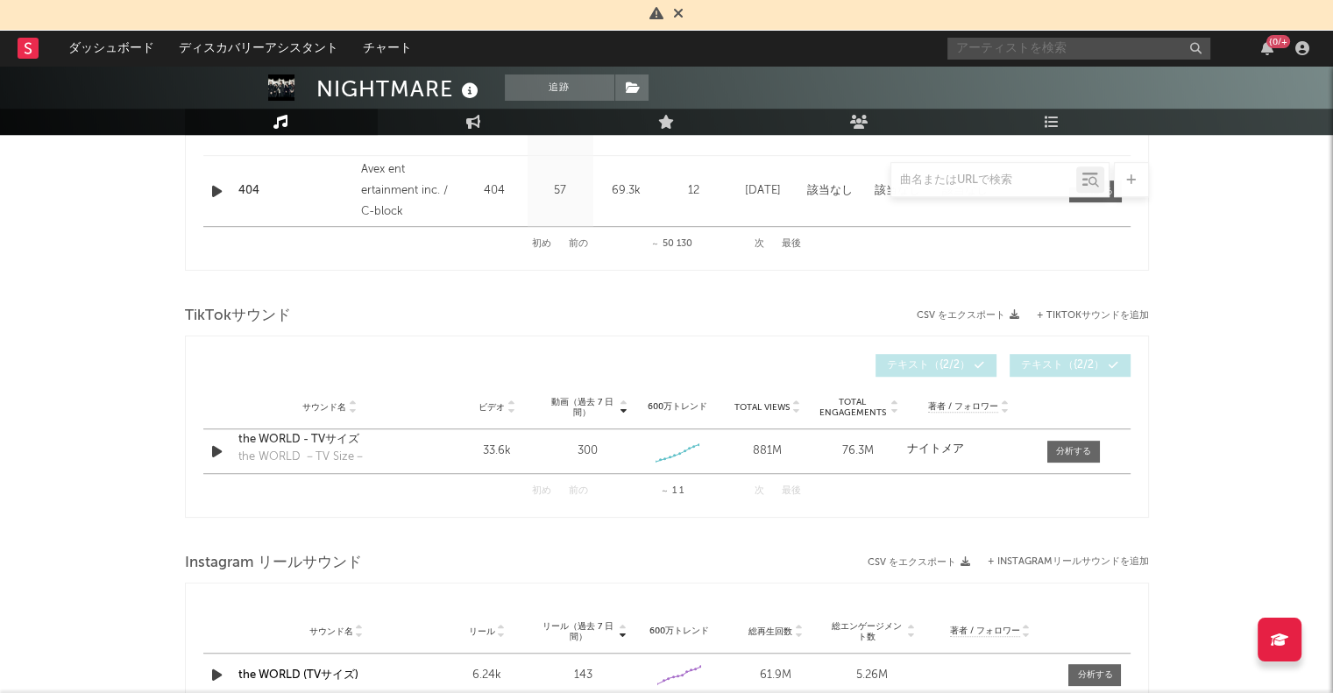
click at [1082, 55] on input "text" at bounding box center [1078, 49] width 263 height 22
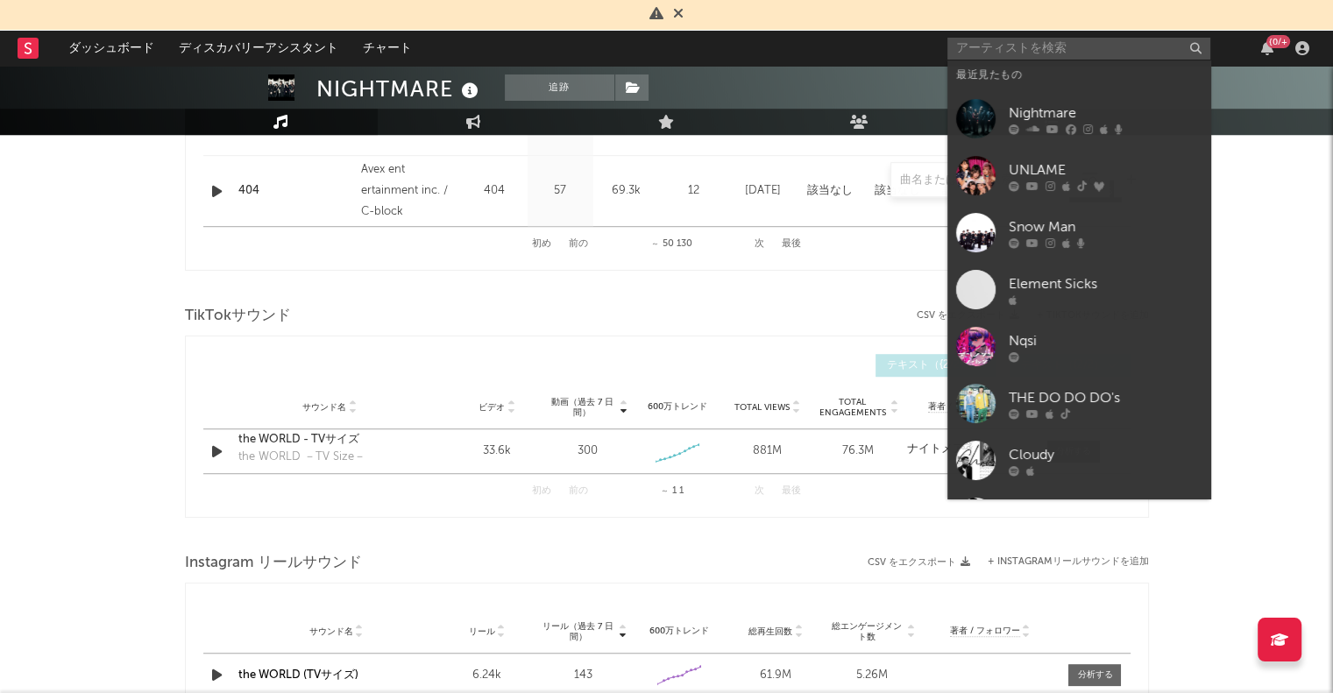
click at [1073, 230] on div "Snow Man" at bounding box center [1105, 226] width 193 height 21
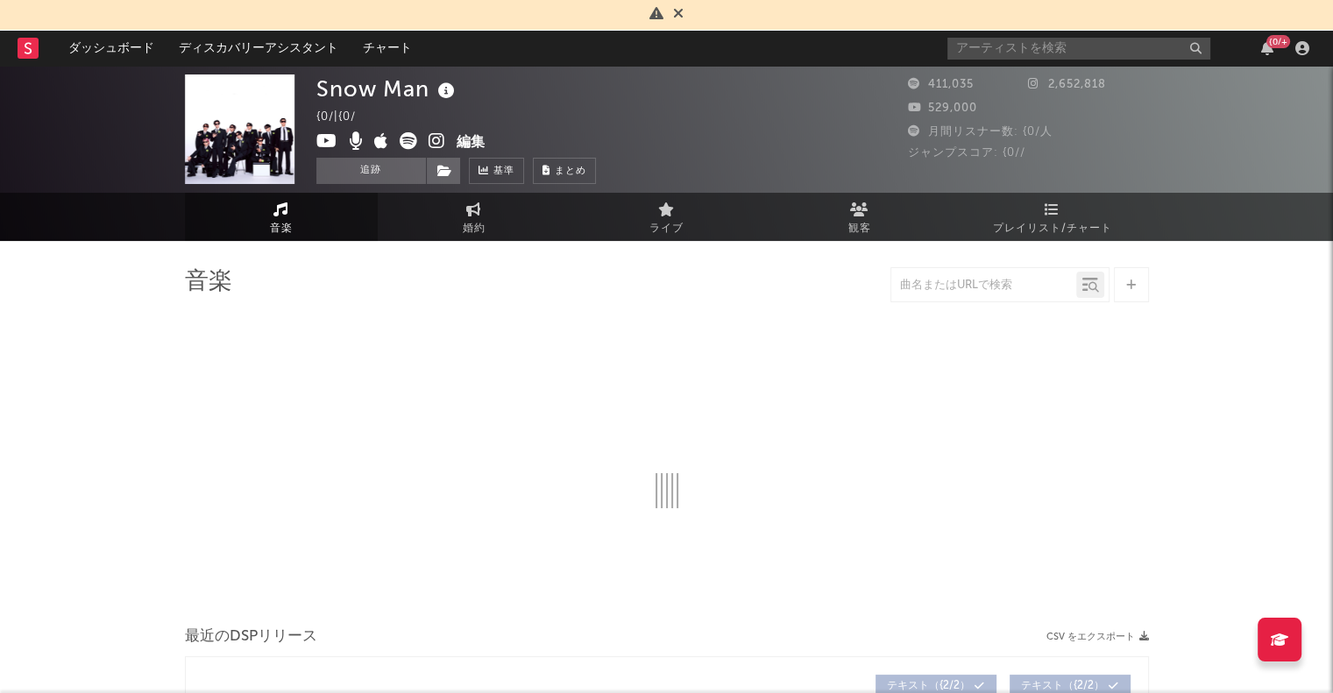
select select "6m"
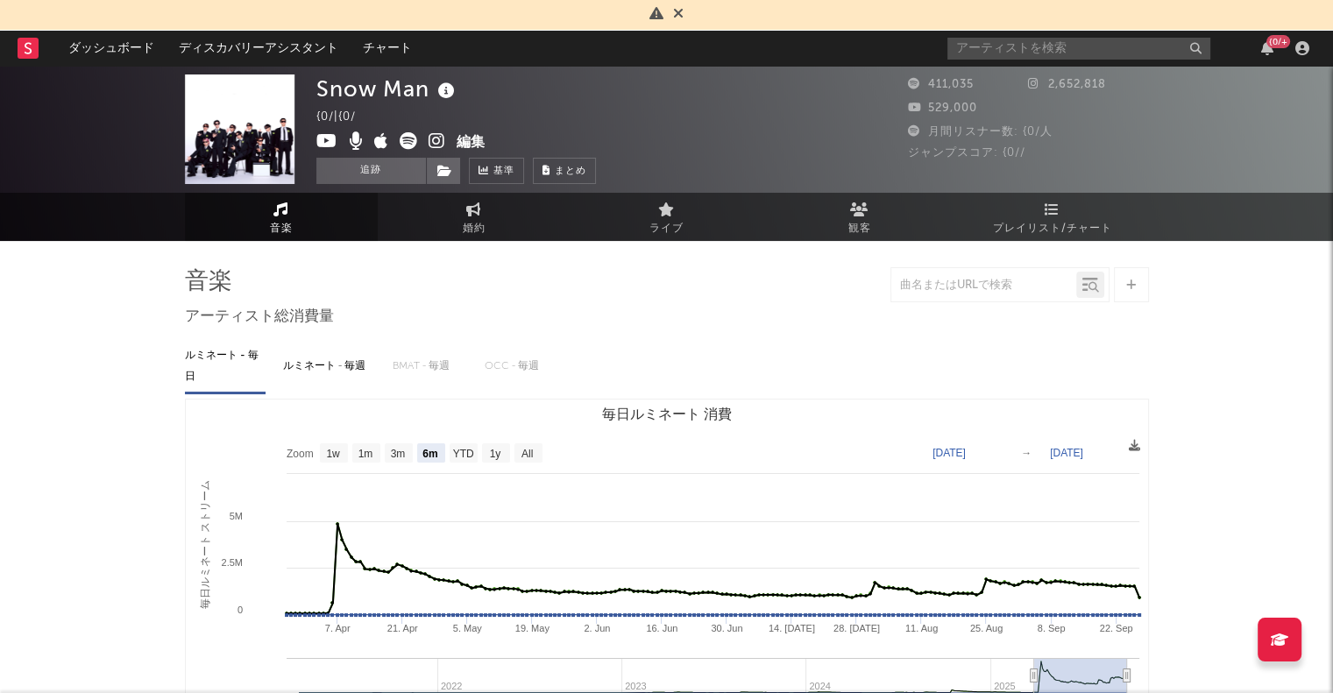
click at [857, 230] on span "観客" at bounding box center [859, 228] width 23 height 21
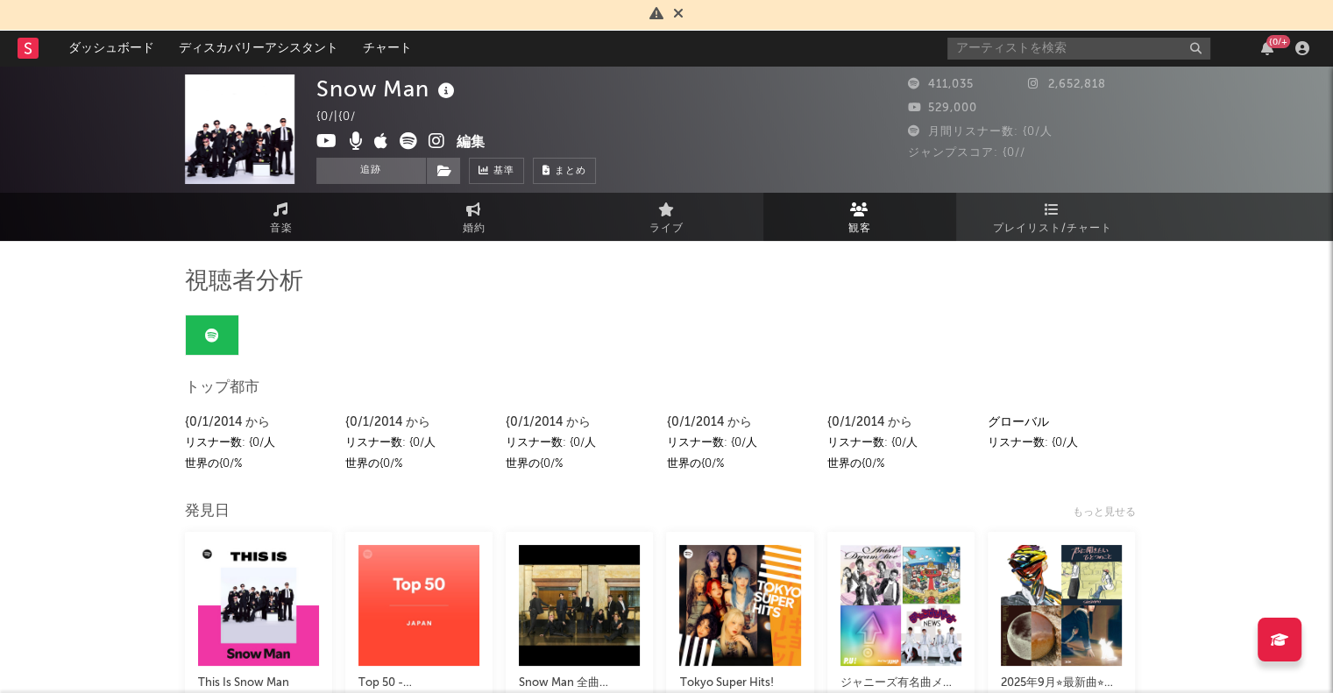
click at [1039, 227] on span "プレイリスト/チャート" at bounding box center [1052, 228] width 119 height 21
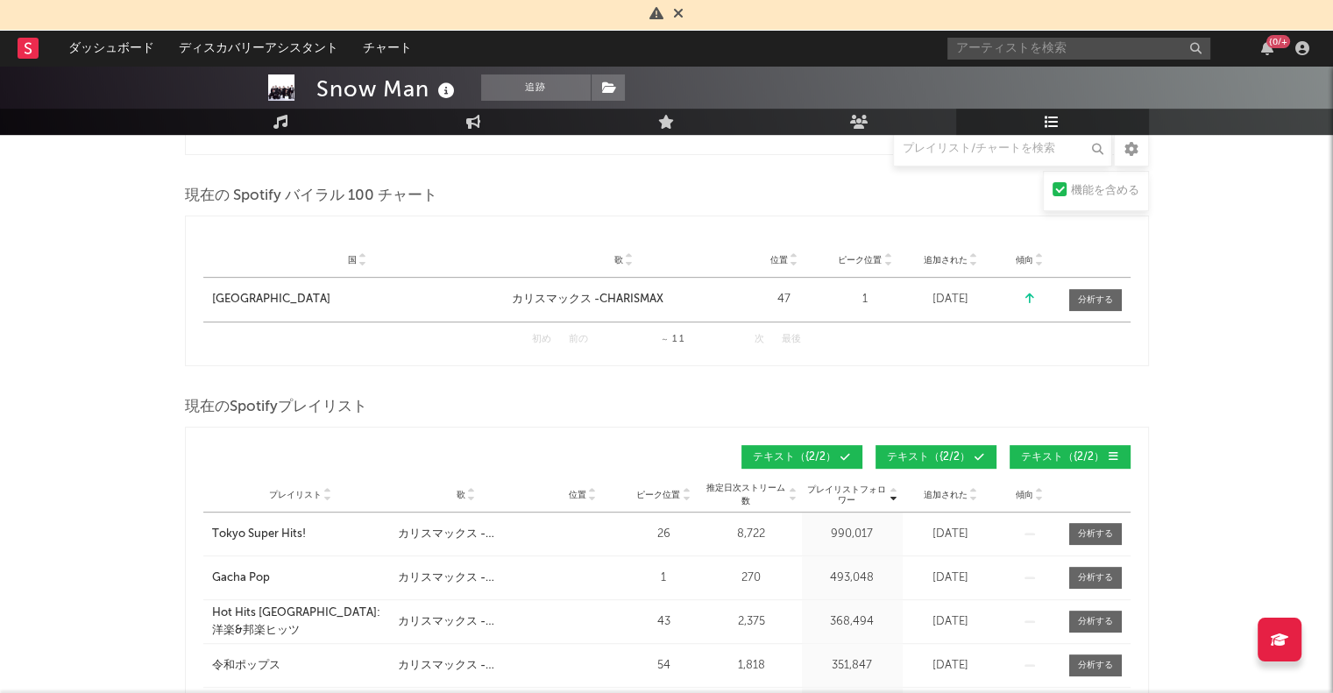
scroll to position [701, 0]
